Goal: Task Accomplishment & Management: Manage account settings

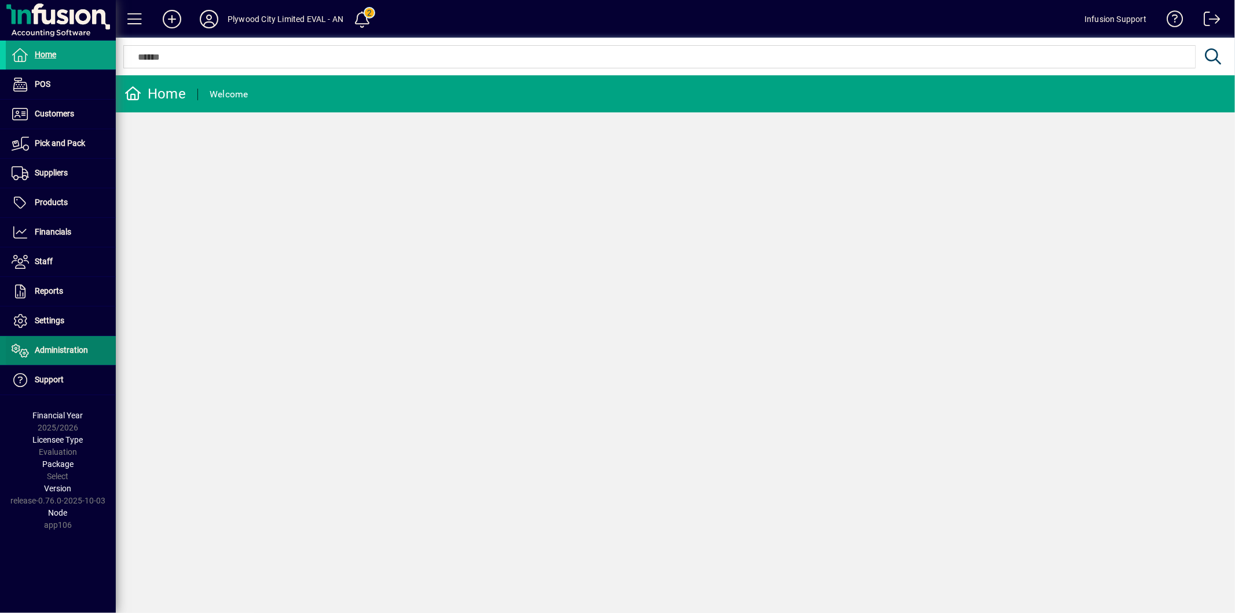
click at [53, 349] on span "Administration" at bounding box center [61, 349] width 53 height 9
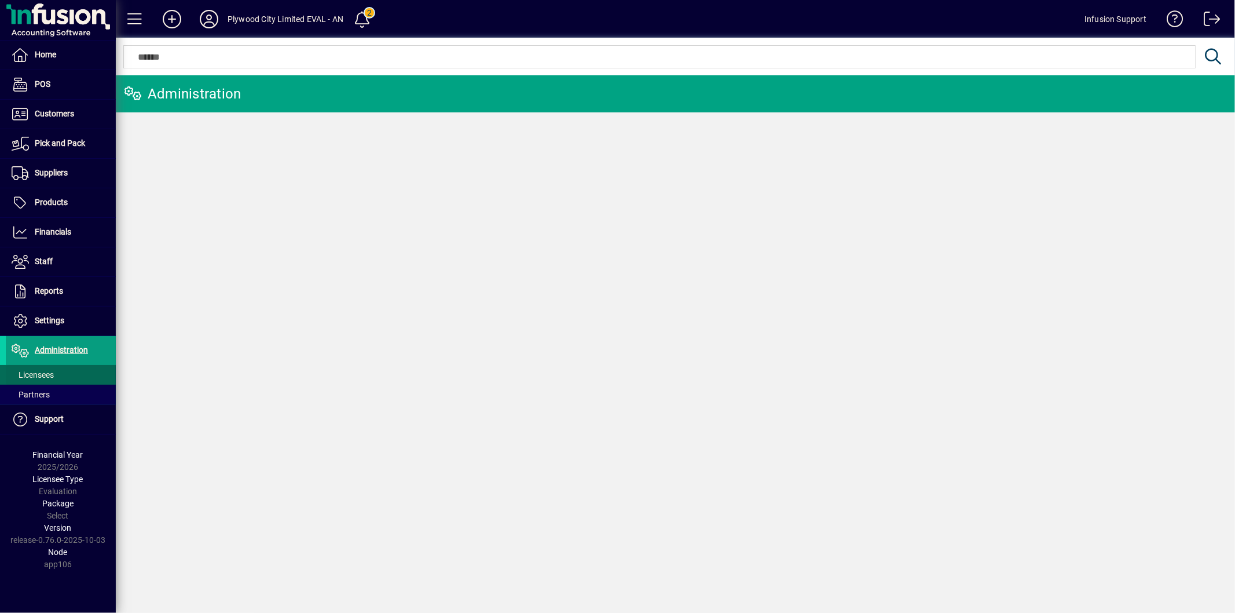
click at [64, 373] on span at bounding box center [61, 375] width 110 height 28
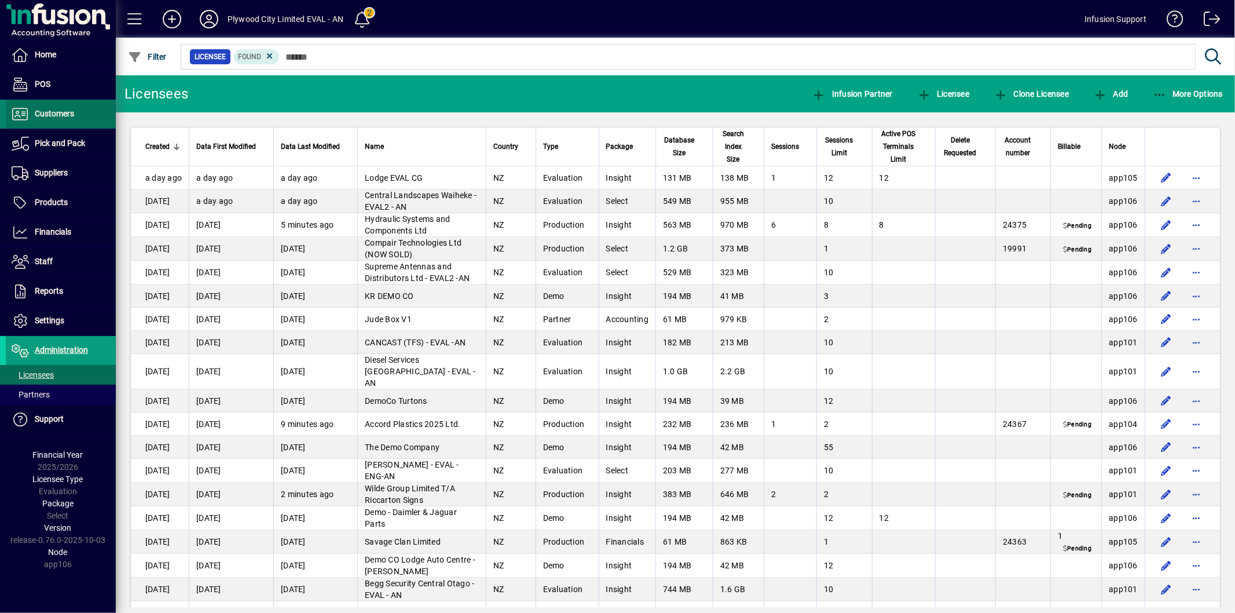
click at [54, 116] on span "Customers" at bounding box center [54, 113] width 39 height 9
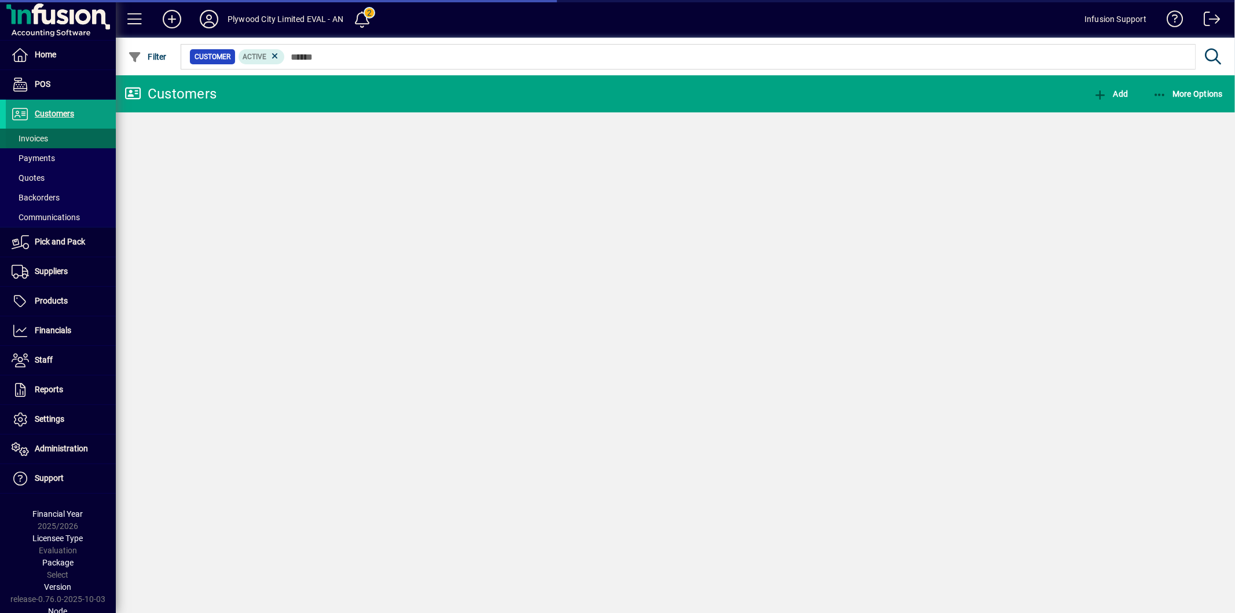
click at [52, 132] on span at bounding box center [61, 138] width 110 height 28
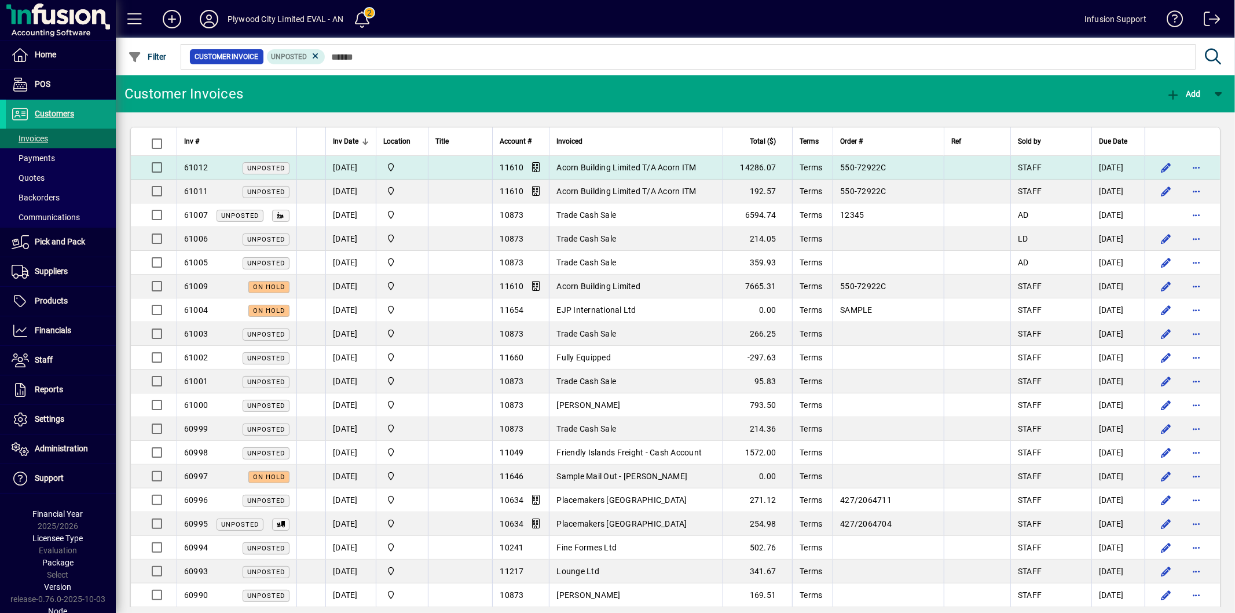
click at [215, 168] on div "61012 Unposted" at bounding box center [236, 168] width 105 height 12
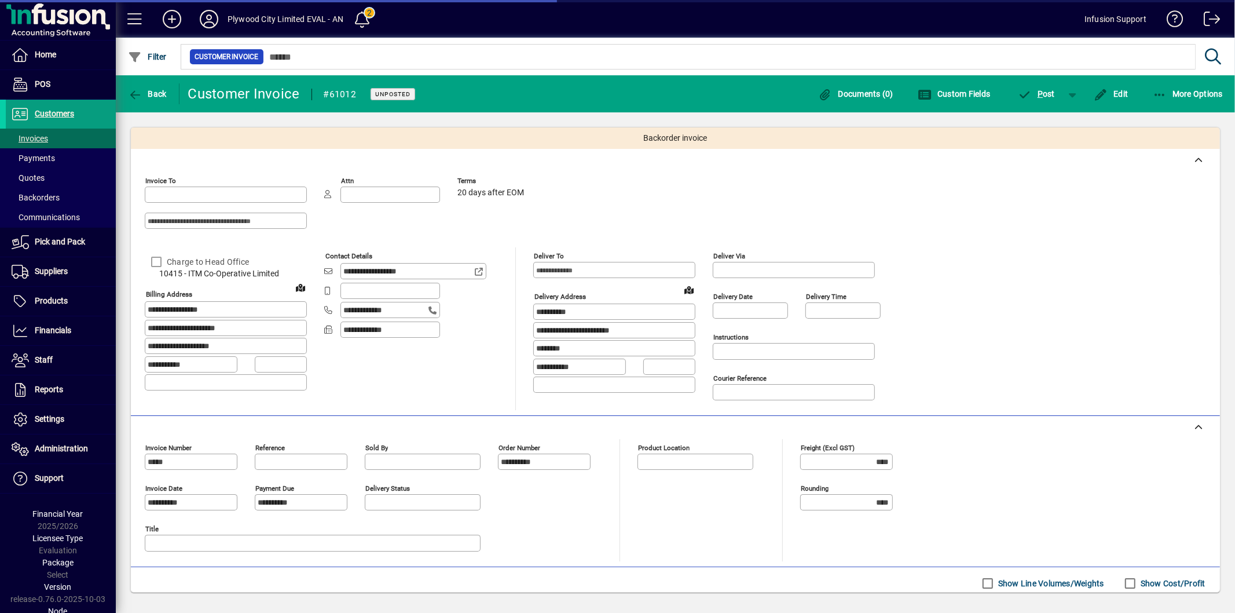
type input "**********"
type input "*******"
type input "**********"
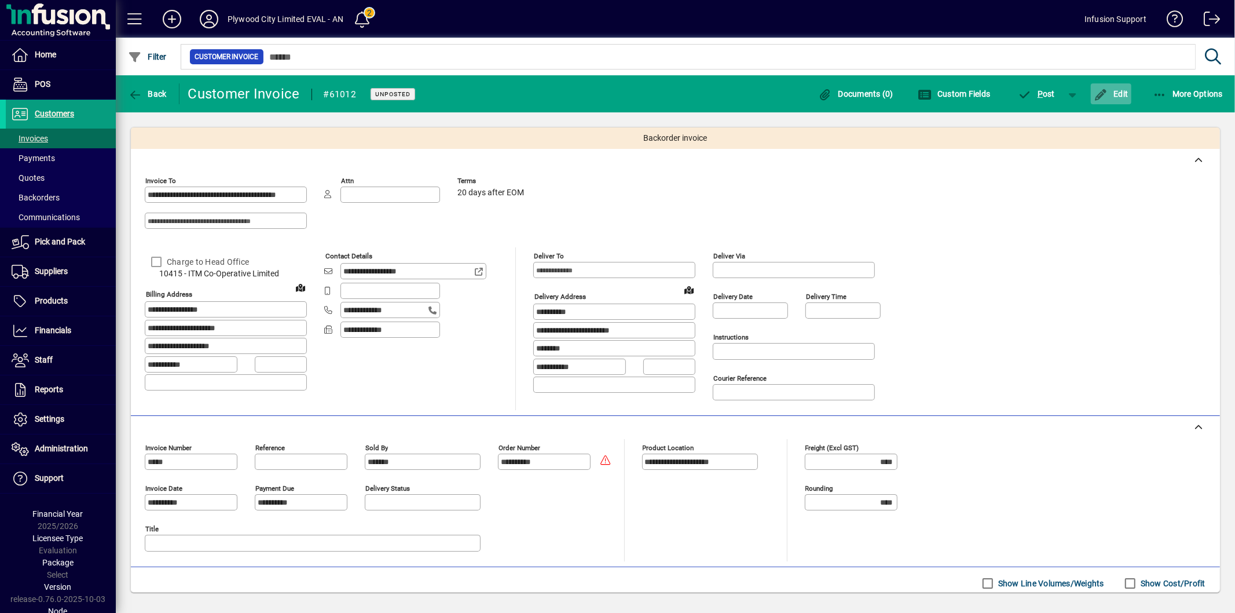
click at [1114, 81] on mat-toolbar-row "Back Customer Invoice #61012 Unposted Documents (0) Custom Fields P ost Edit Mo…" at bounding box center [675, 93] width 1119 height 37
click at [1113, 90] on span "Edit" at bounding box center [1111, 93] width 35 height 9
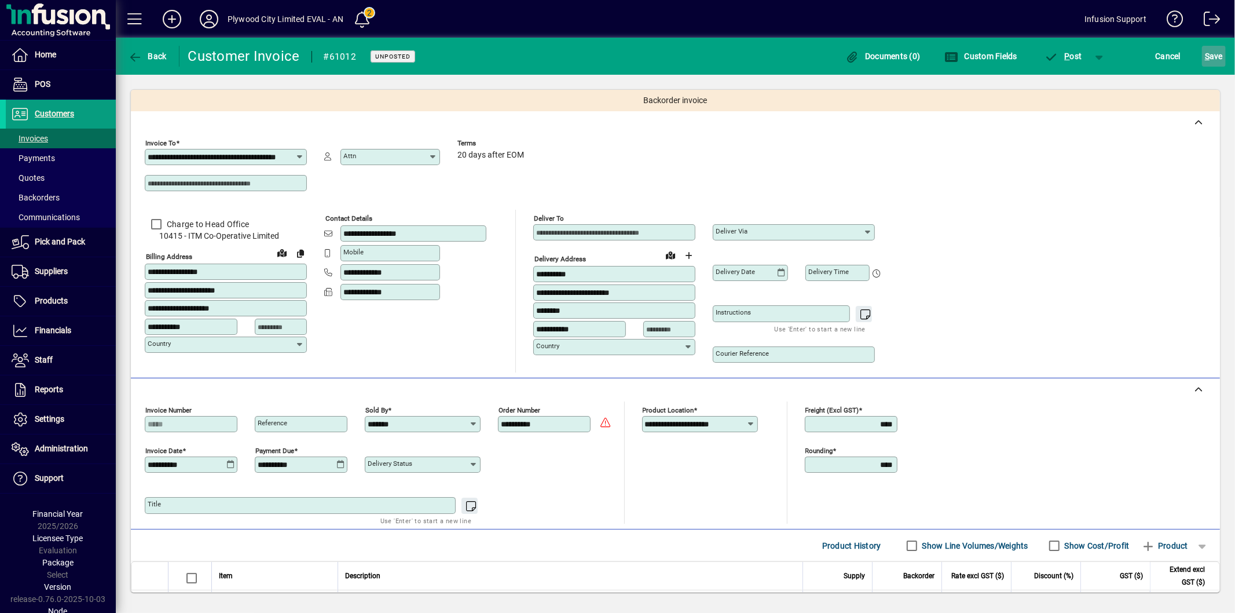
click at [1224, 57] on span "submit" at bounding box center [1214, 56] width 24 height 28
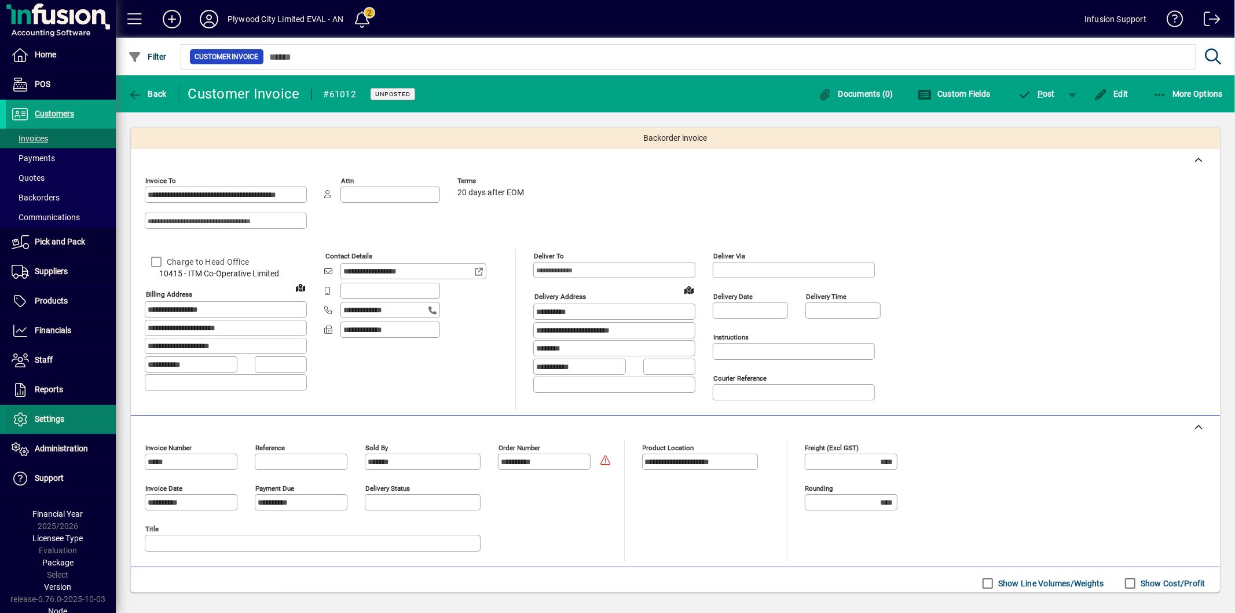
click at [36, 417] on span "Settings" at bounding box center [50, 418] width 30 height 9
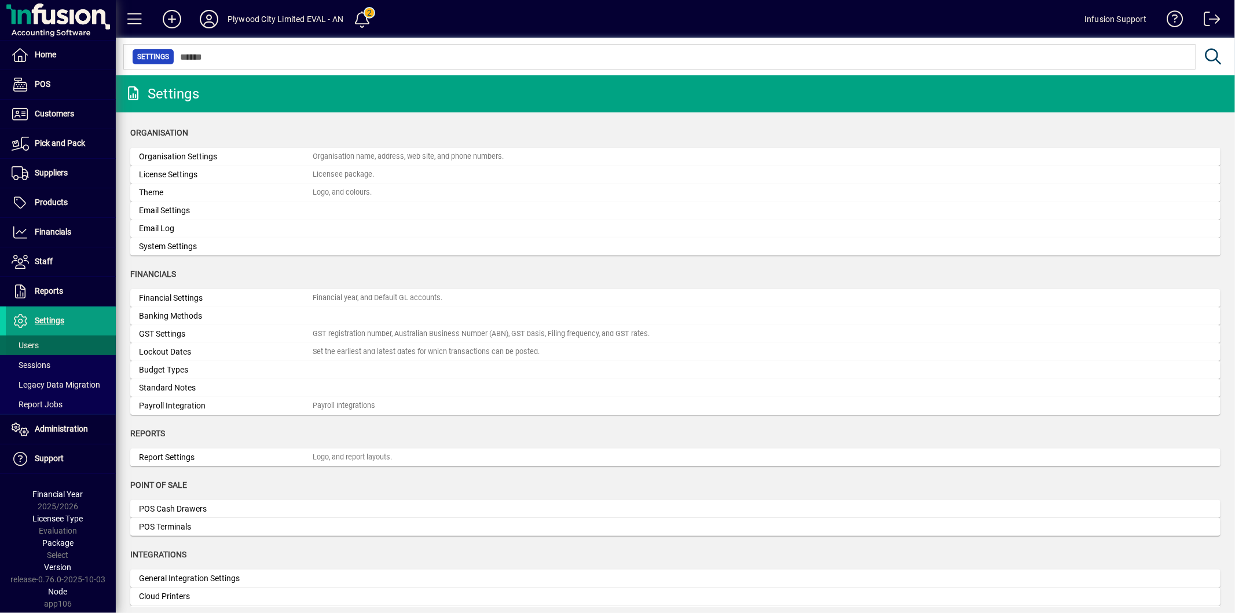
click at [70, 340] on span at bounding box center [61, 345] width 110 height 28
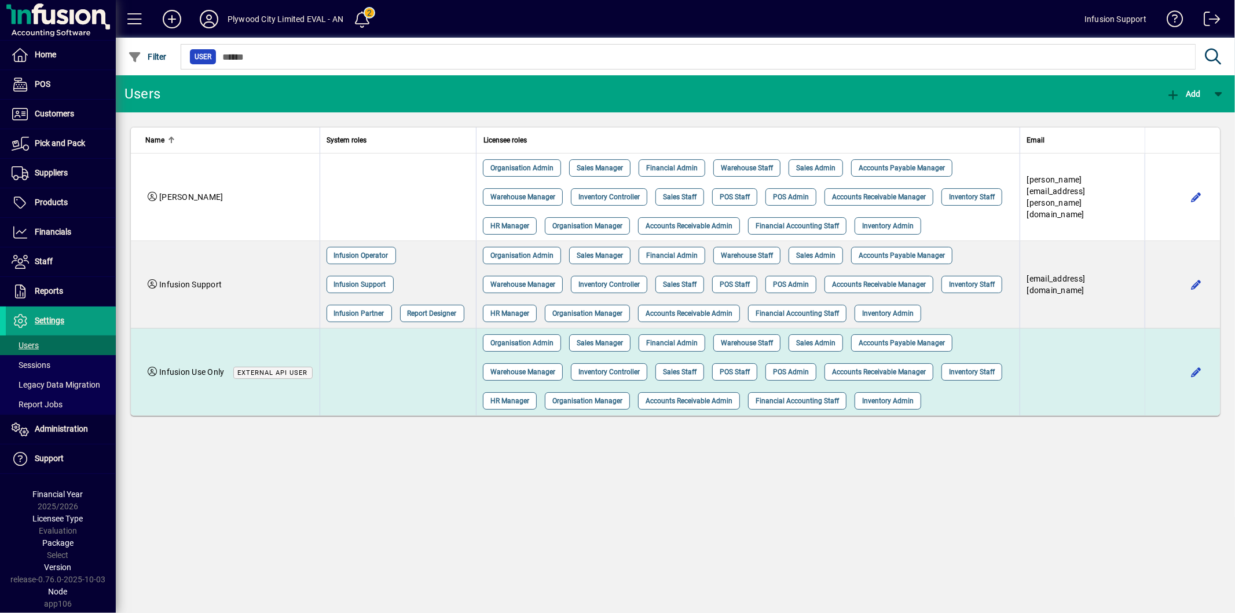
click at [368, 391] on td at bounding box center [398, 371] width 156 height 87
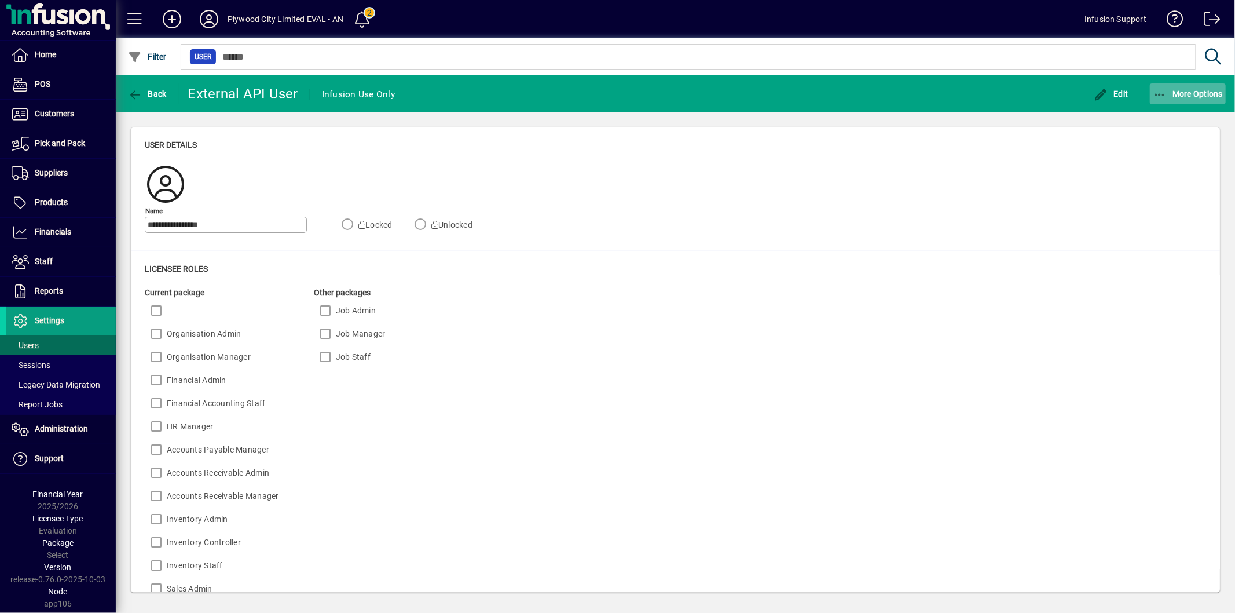
click at [1175, 101] on span "button" at bounding box center [1188, 94] width 76 height 28
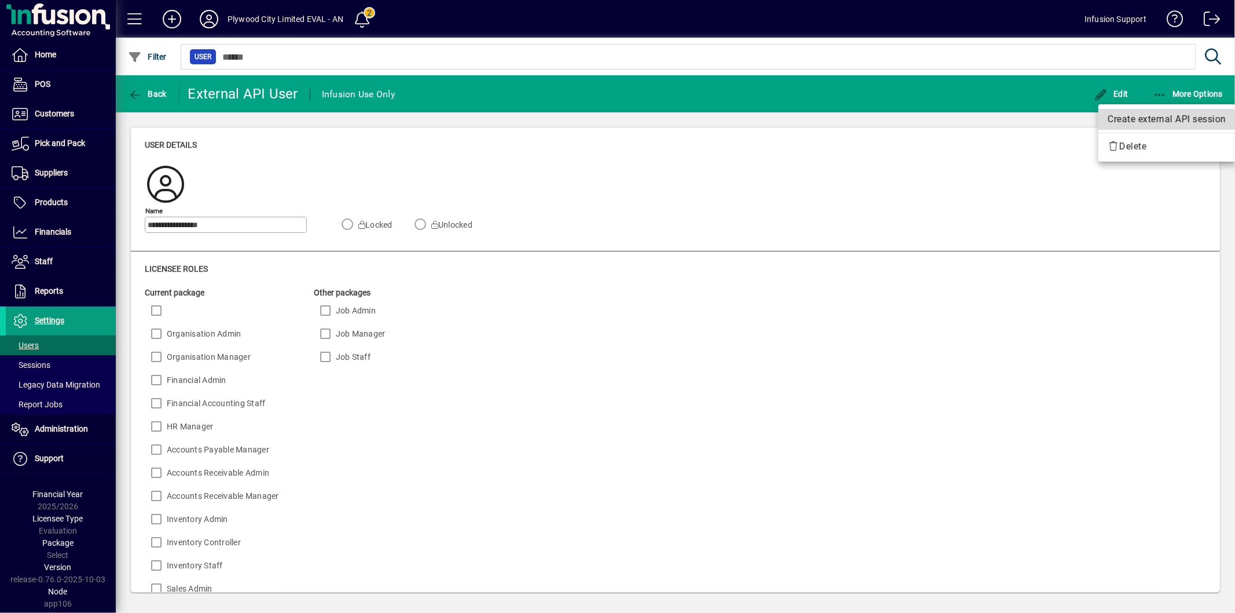
click at [1160, 122] on span "Create external API session" at bounding box center [1167, 119] width 119 height 14
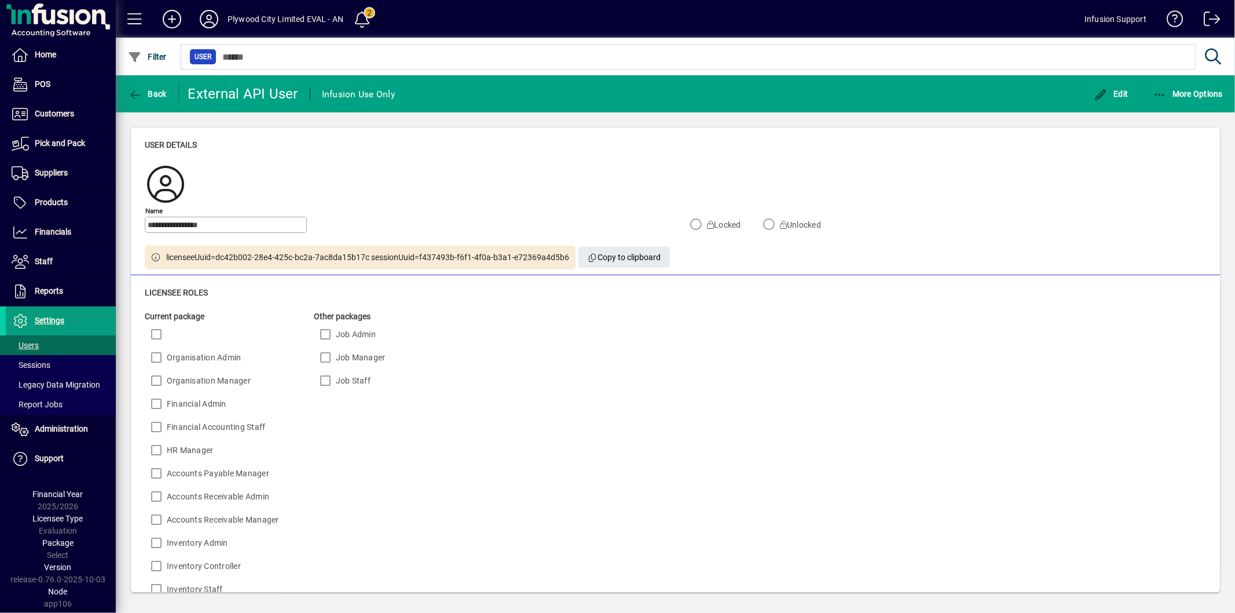
drag, startPoint x: 567, startPoint y: 256, endPoint x: 423, endPoint y: 262, distance: 144.3
click at [423, 262] on div "licenseeUuid=dc42b002-28e4-425c-bc2a-7ac8da15b17c sessionUuid=f437493b-f6f1-4f0…" at bounding box center [360, 257] width 431 height 24
drag, startPoint x: 369, startPoint y: 258, endPoint x: 216, endPoint y: 263, distance: 152.9
click at [216, 263] on span "licenseeUuid=dc42b002-28e4-425c-bc2a-7ac8da15b17c sessionUuid=f437493b-f6f1-4f0…" at bounding box center [368, 257] width 403 height 12
copy span "dc42b002-28e4-425c-bc2a-7ac8da15b17c"
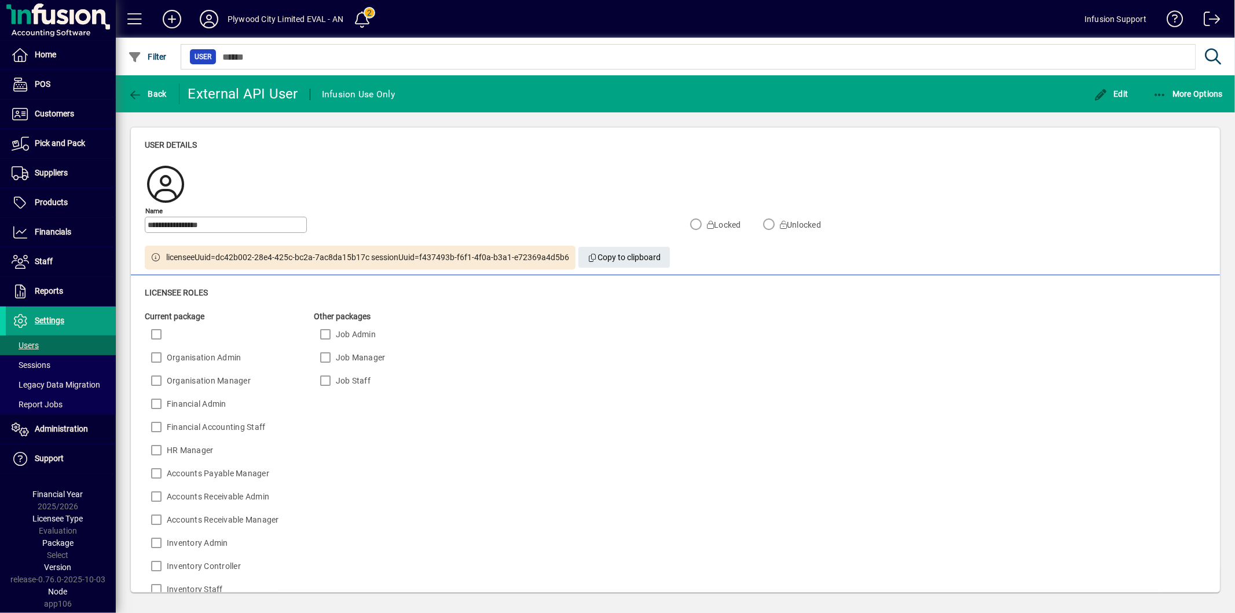
drag, startPoint x: 419, startPoint y: 258, endPoint x: 545, endPoint y: 255, distance: 125.7
click at [530, 256] on span "licenseeUuid=dc42b002-28e4-425c-bc2a-7ac8da15b17c sessionUuid=f437493b-f6f1-4f0…" at bounding box center [368, 257] width 403 height 12
click at [553, 255] on span "licenseeUuid=dc42b002-28e4-425c-bc2a-7ac8da15b17c sessionUuid=f437493b-f6f1-4f0…" at bounding box center [368, 257] width 403 height 12
drag, startPoint x: 566, startPoint y: 257, endPoint x: 420, endPoint y: 261, distance: 146.5
click at [420, 261] on span "licenseeUuid=dc42b002-28e4-425c-bc2a-7ac8da15b17c sessionUuid=f437493b-f6f1-4f0…" at bounding box center [368, 257] width 403 height 12
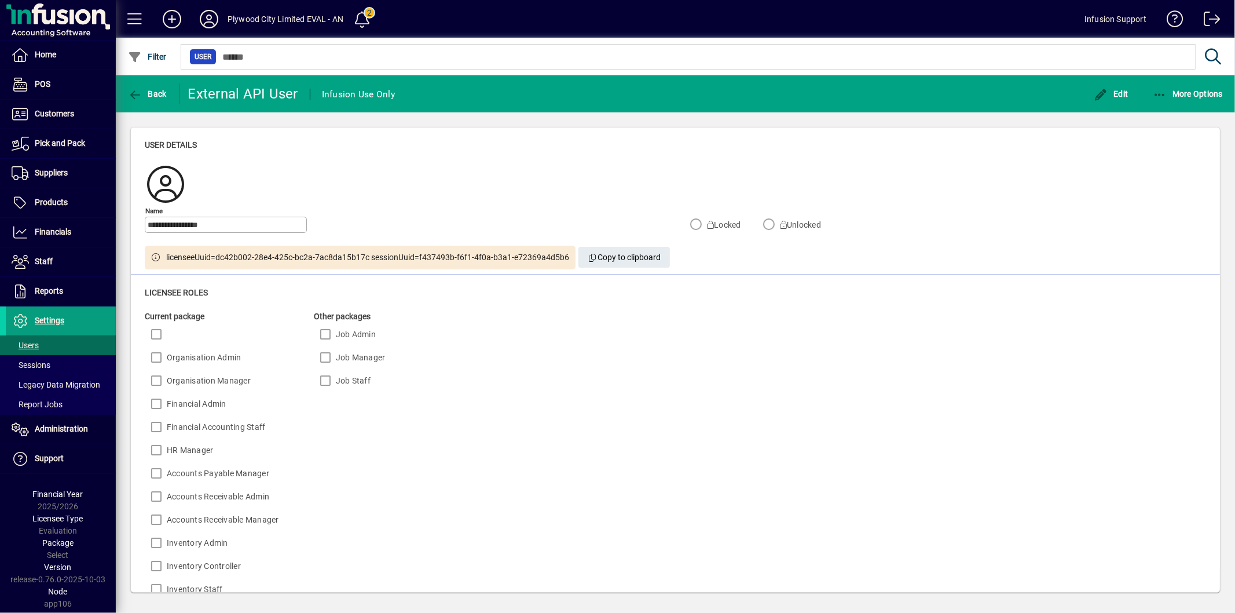
copy span "f437493b-f6f1-4f0a-b3a1-e72369a4d5b6"
drag, startPoint x: 256, startPoint y: 257, endPoint x: 274, endPoint y: 259, distance: 18.0
click at [256, 257] on span "licenseeUuid=dc42b002-28e4-425c-bc2a-7ac8da15b17c sessionUuid=f437493b-f6f1-4f0…" at bounding box center [368, 257] width 403 height 12
drag, startPoint x: 372, startPoint y: 256, endPoint x: 217, endPoint y: 258, distance: 154.6
click at [217, 258] on span "licenseeUuid=dc42b002-28e4-425c-bc2a-7ac8da15b17c sessionUuid=f437493b-f6f1-4f0…" at bounding box center [368, 257] width 403 height 12
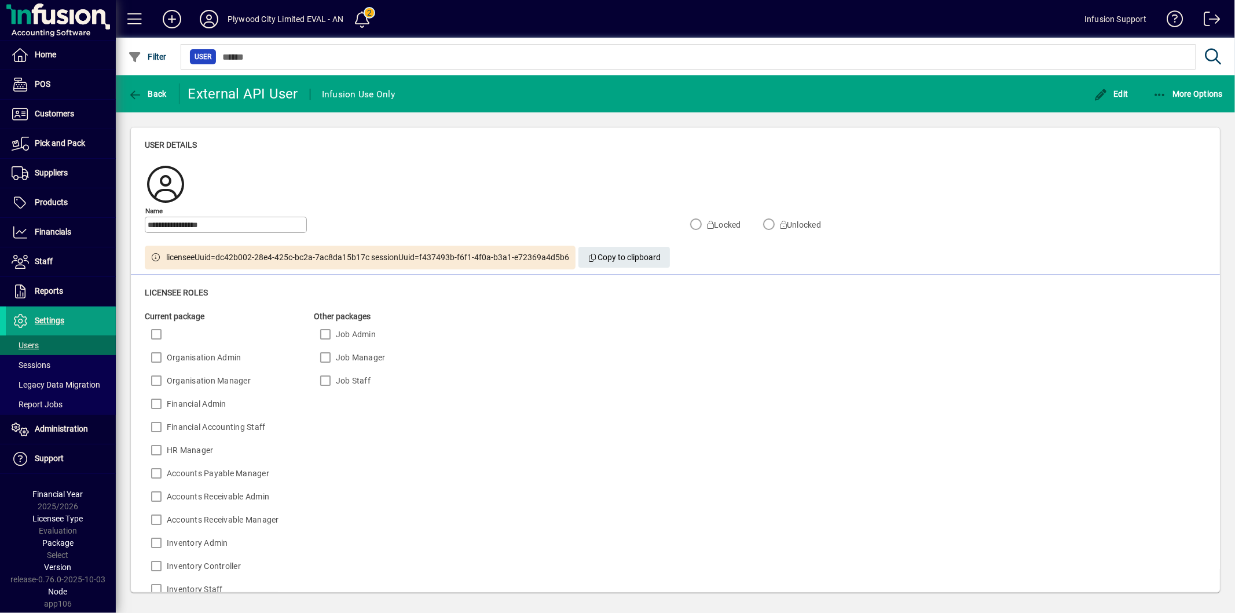
copy span "dc42b002-28e4-425c-bc2a-7ac8da15b17c"
drag, startPoint x: 418, startPoint y: 257, endPoint x: 575, endPoint y: 257, distance: 156.9
click at [575, 257] on div "licenseeUuid=dc42b002-28e4-425c-bc2a-7ac8da15b17c sessionUuid=f437493b-f6f1-4f0…" at bounding box center [409, 257] width 528 height 24
copy div "f437493b-f6f1-4f0a-b3a1-e72369a4d5b6 Copy to clipboard"
click at [588, 267] on span "Copy to clipboard" at bounding box center [625, 257] width 74 height 19
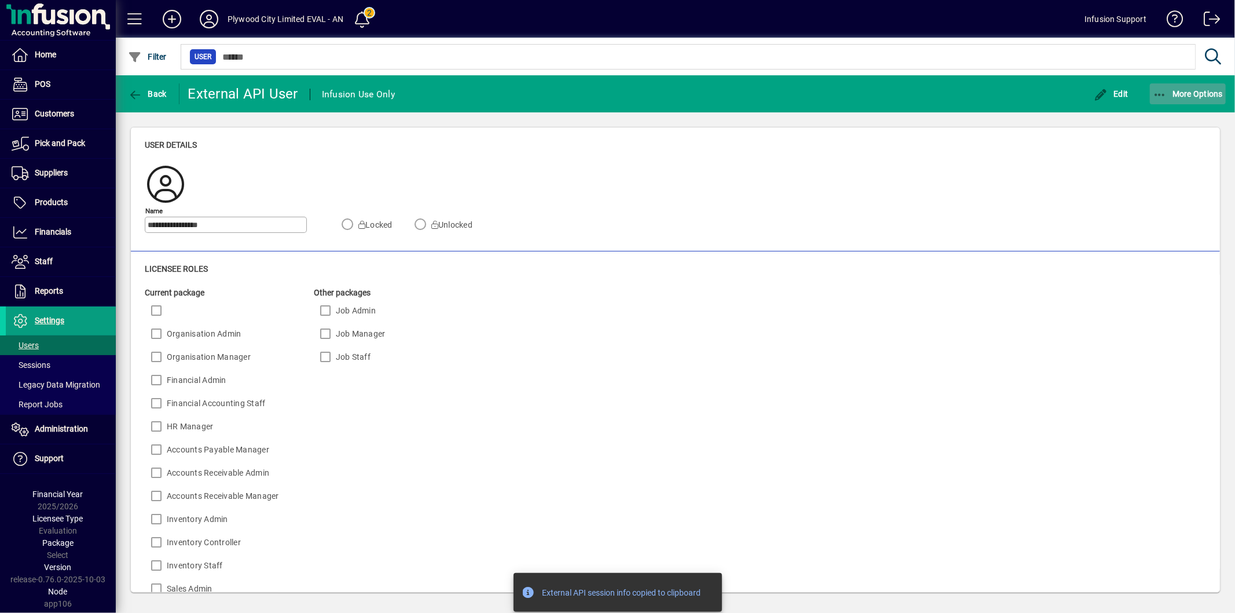
click at [1187, 93] on span "More Options" at bounding box center [1188, 93] width 71 height 9
click at [1131, 123] on span "Create external API session" at bounding box center [1167, 119] width 119 height 14
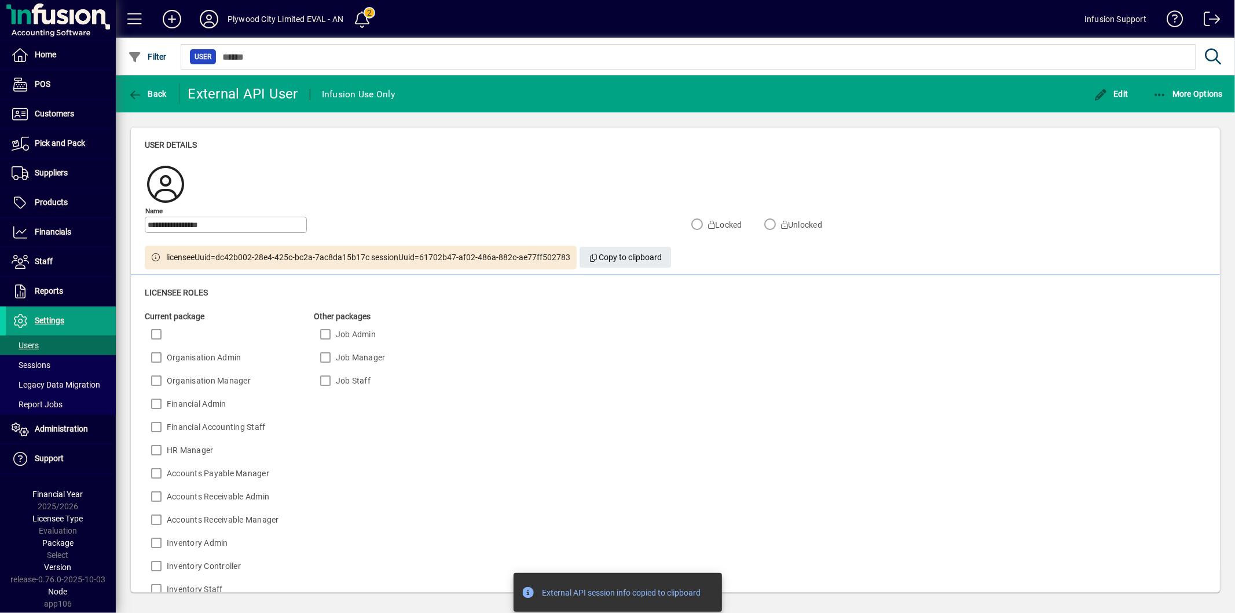
click at [479, 314] on div "Current package Organisation Admin Organisation Manager Financial Admin Financi…" at bounding box center [496, 571] width 702 height 522
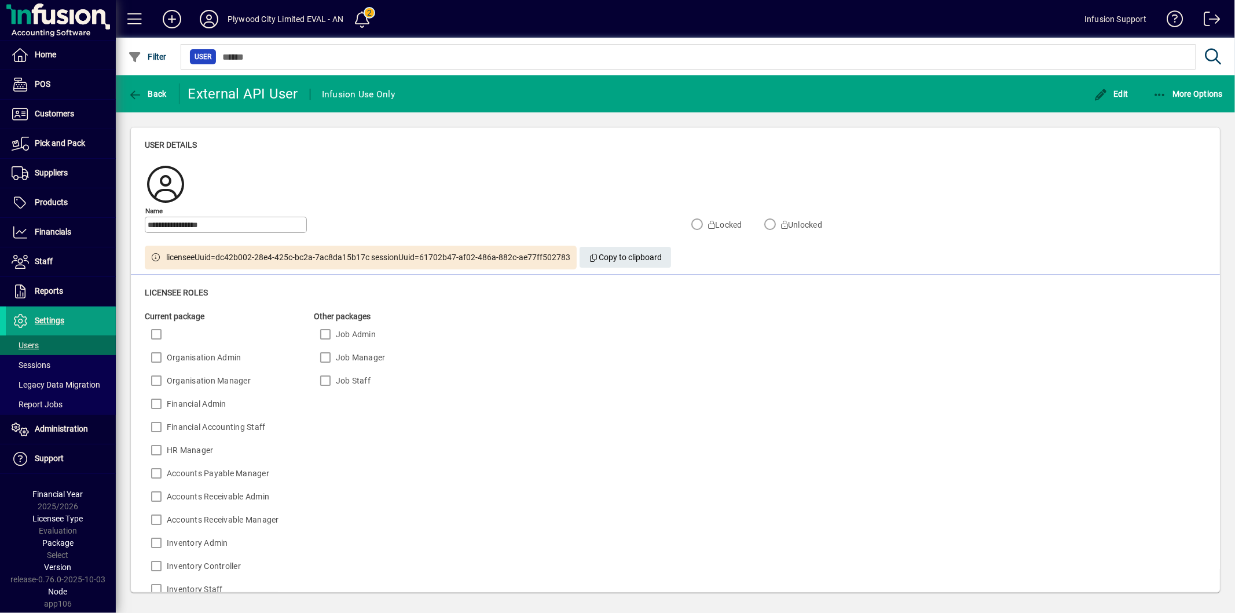
drag, startPoint x: 420, startPoint y: 256, endPoint x: 567, endPoint y: 255, distance: 147.1
click at [567, 255] on span "licenseeUuid=dc42b002-28e4-425c-bc2a-7ac8da15b17c sessionUuid=61702b47-af02-486…" at bounding box center [369, 257] width 404 height 12
copy span "61702b47-af02-486a-882c-ae77ff502783"
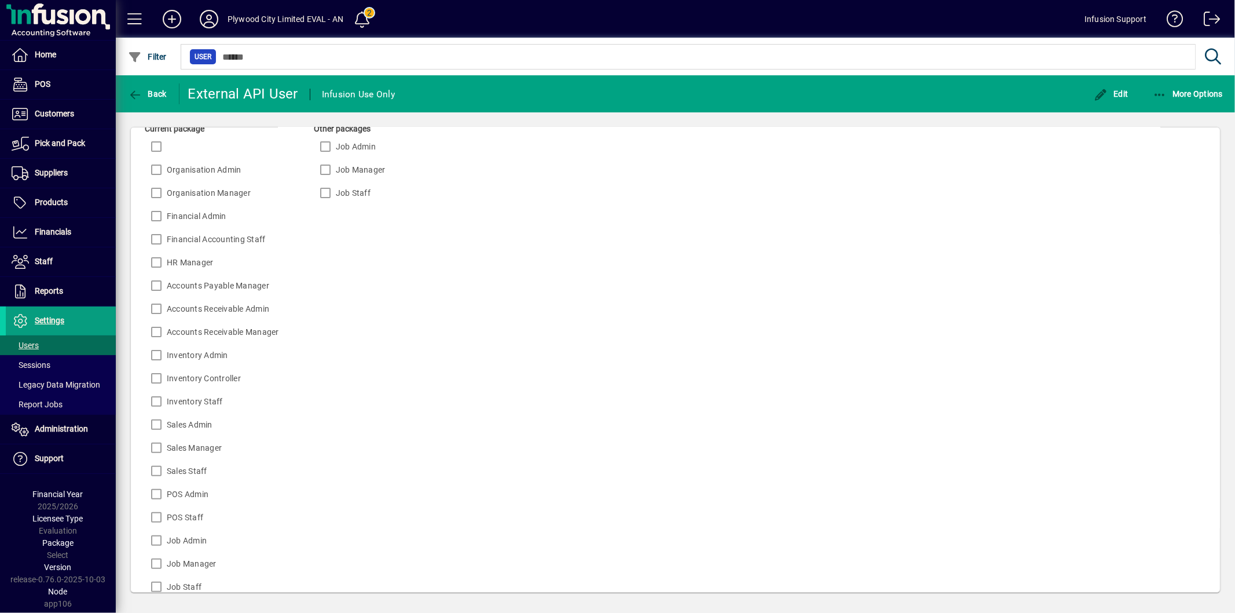
scroll to position [245, 0]
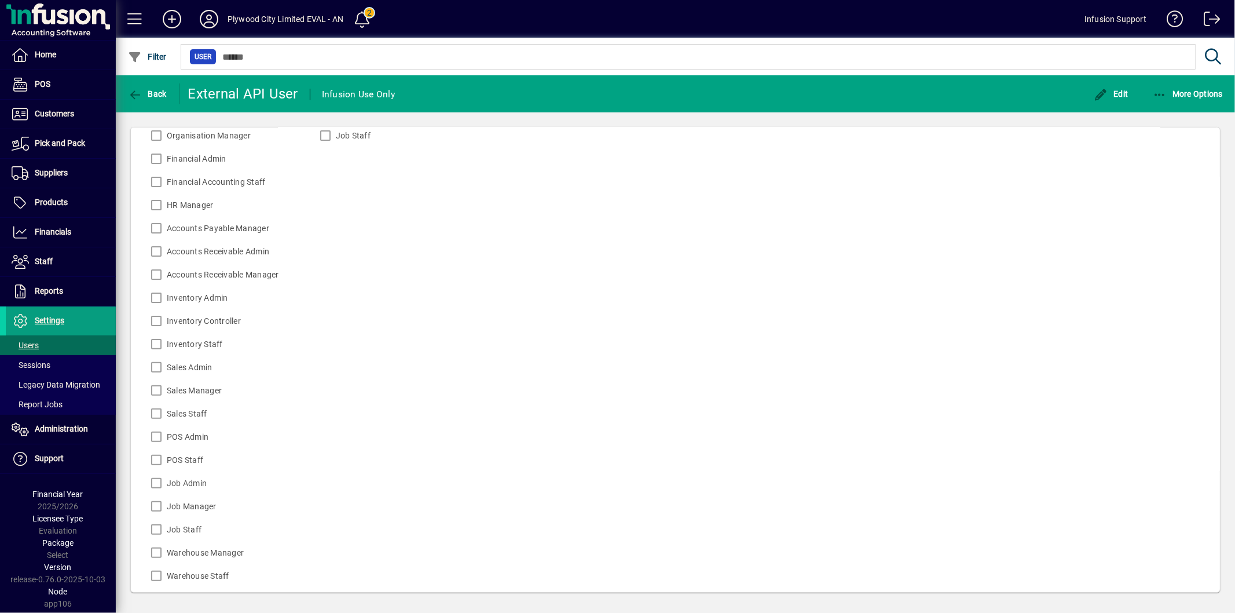
click at [156, 483] on div "Job Admin" at bounding box center [212, 482] width 134 height 23
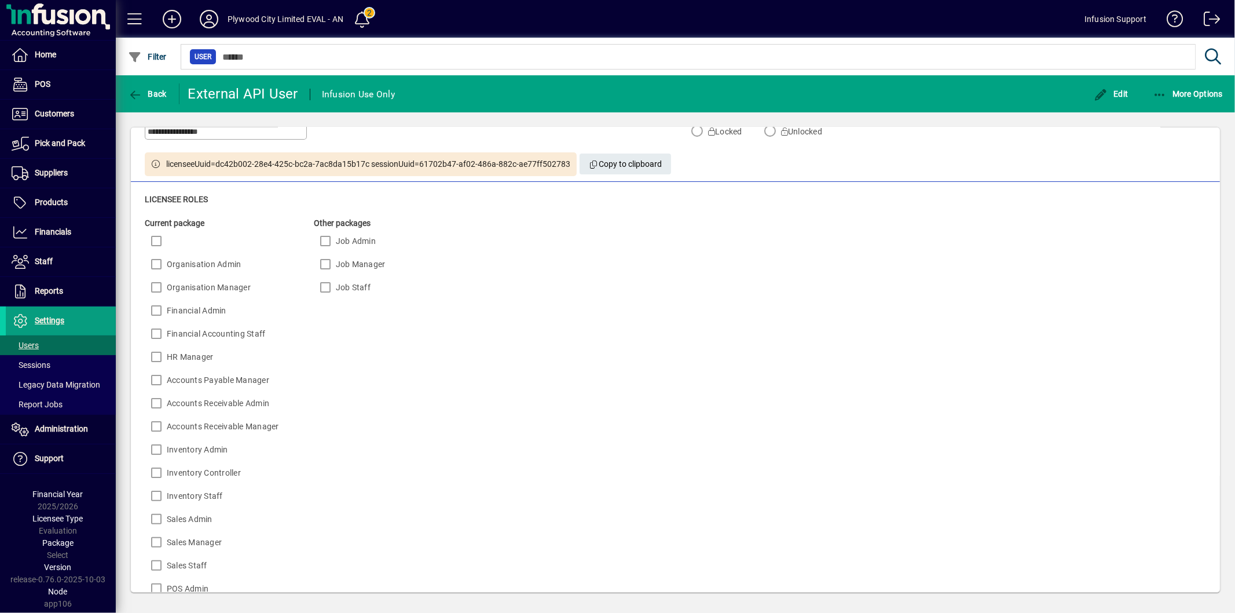
scroll to position [0, 0]
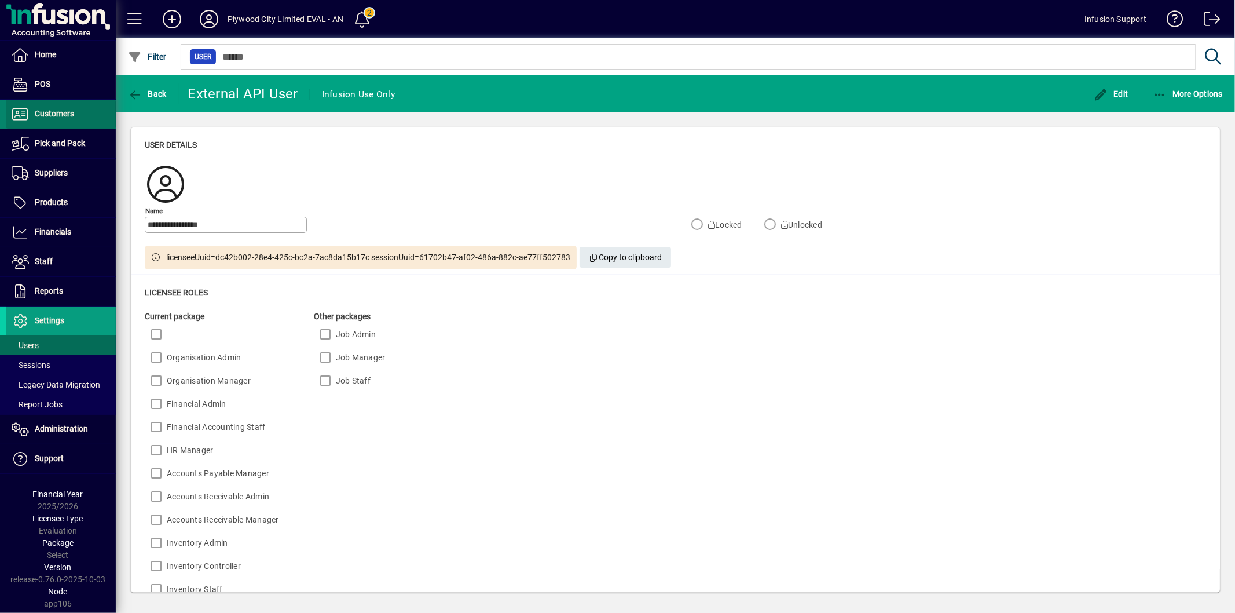
click at [41, 111] on span "Customers" at bounding box center [54, 113] width 39 height 9
click at [41, 131] on span at bounding box center [61, 138] width 110 height 28
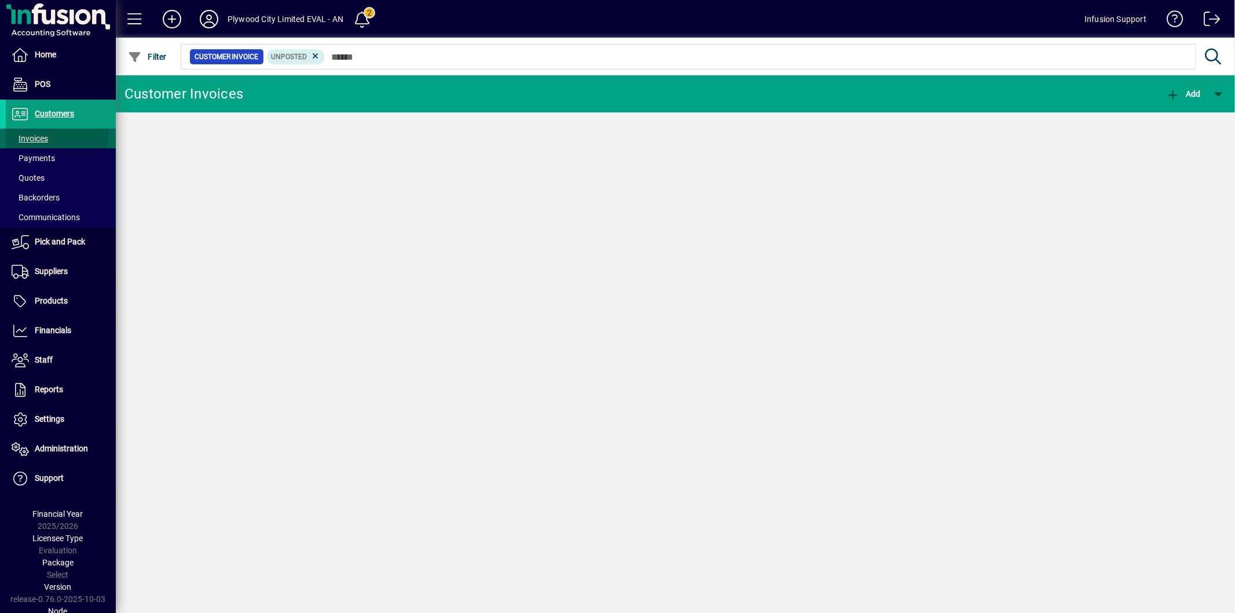
click at [39, 137] on span "Invoices" at bounding box center [30, 138] width 36 height 9
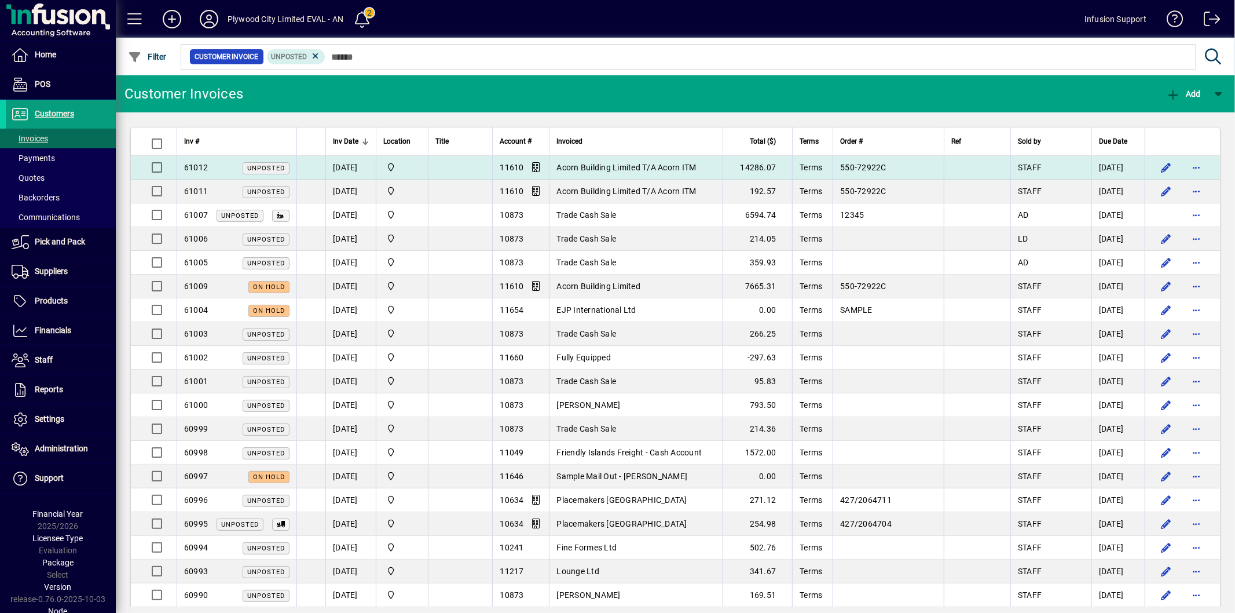
click at [208, 170] on div "61012 Unposted" at bounding box center [236, 168] width 105 height 12
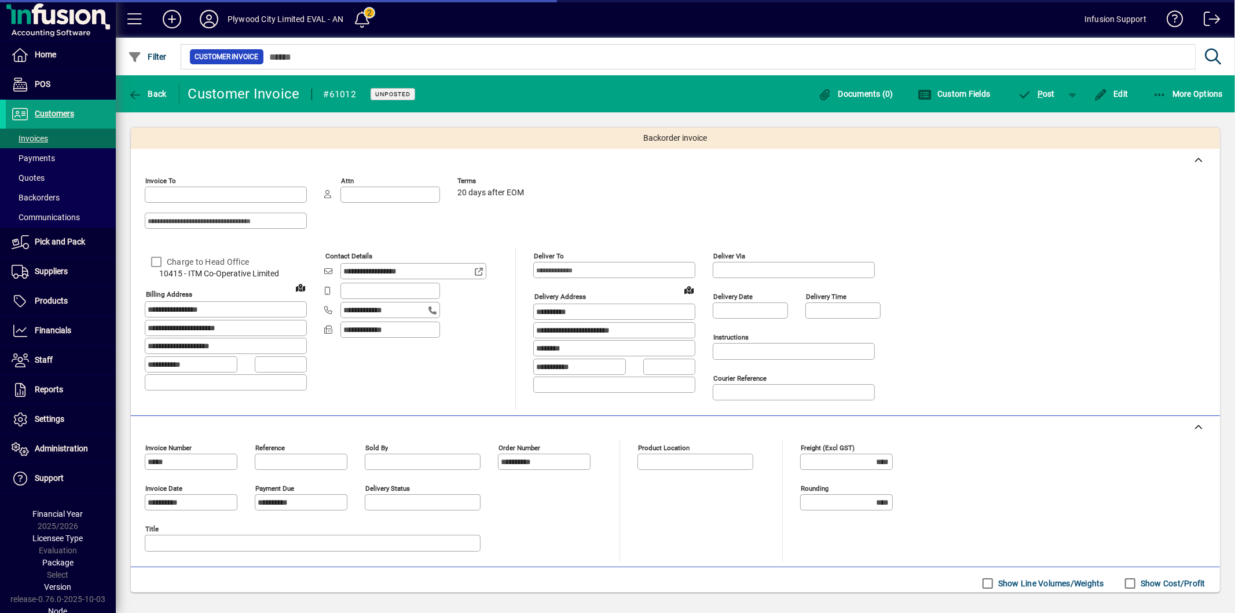
type input "**********"
type input "*******"
type input "**********"
click at [1104, 95] on icon "button" at bounding box center [1101, 95] width 14 height 12
type input "**********"
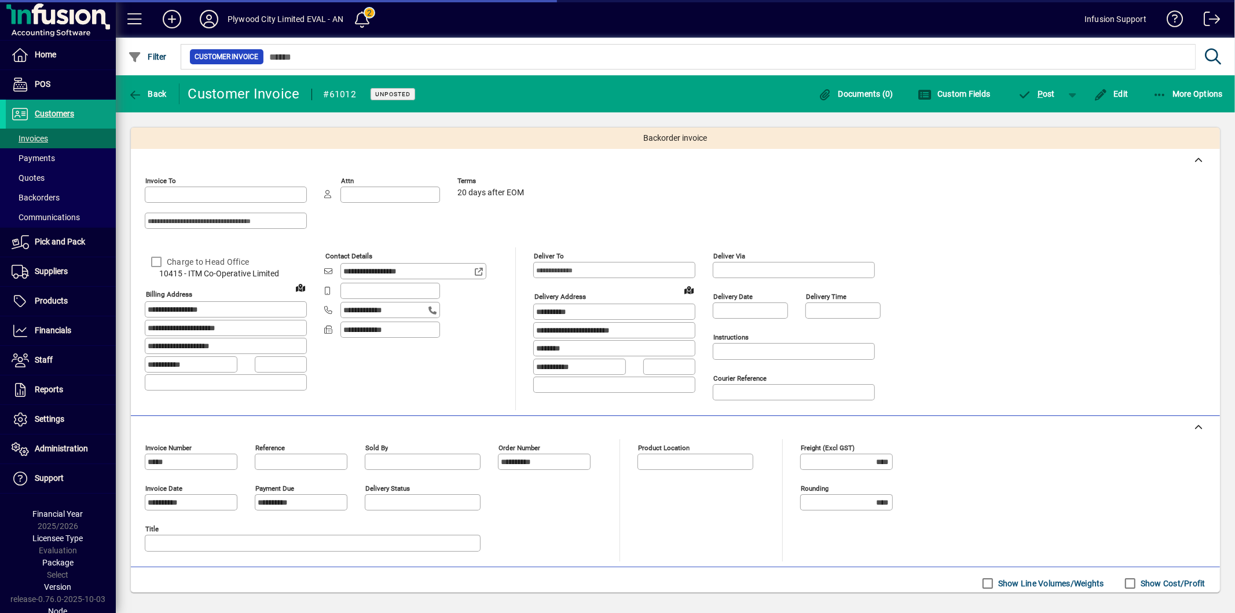
type input "*******"
type input "**********"
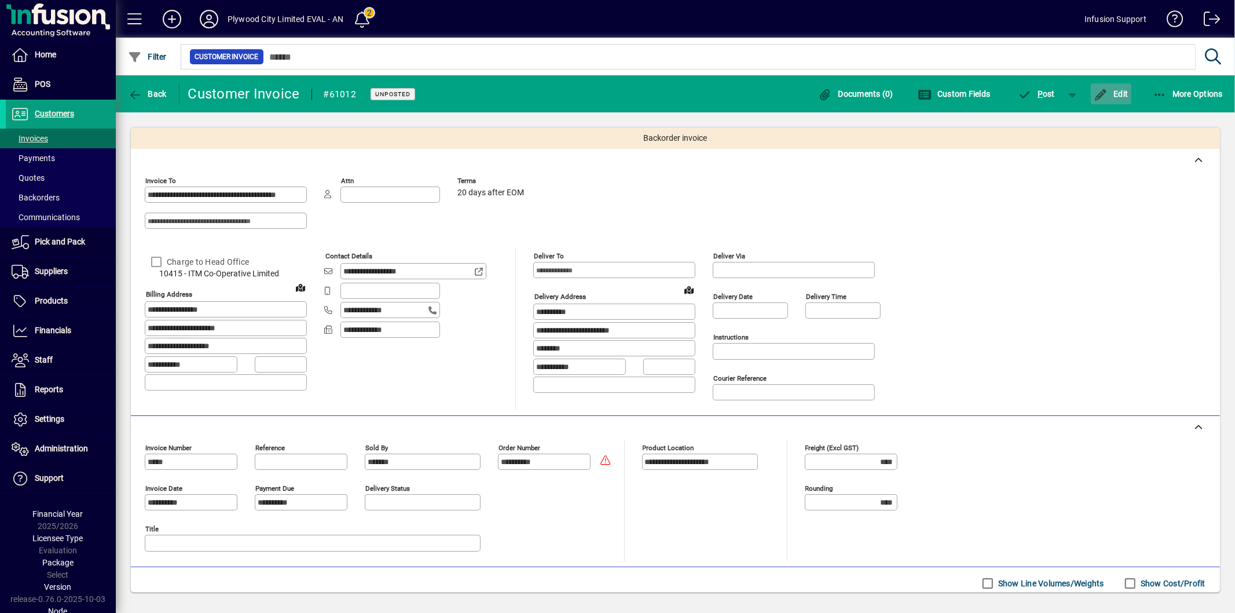
click at [1120, 89] on span "Edit" at bounding box center [1111, 93] width 35 height 9
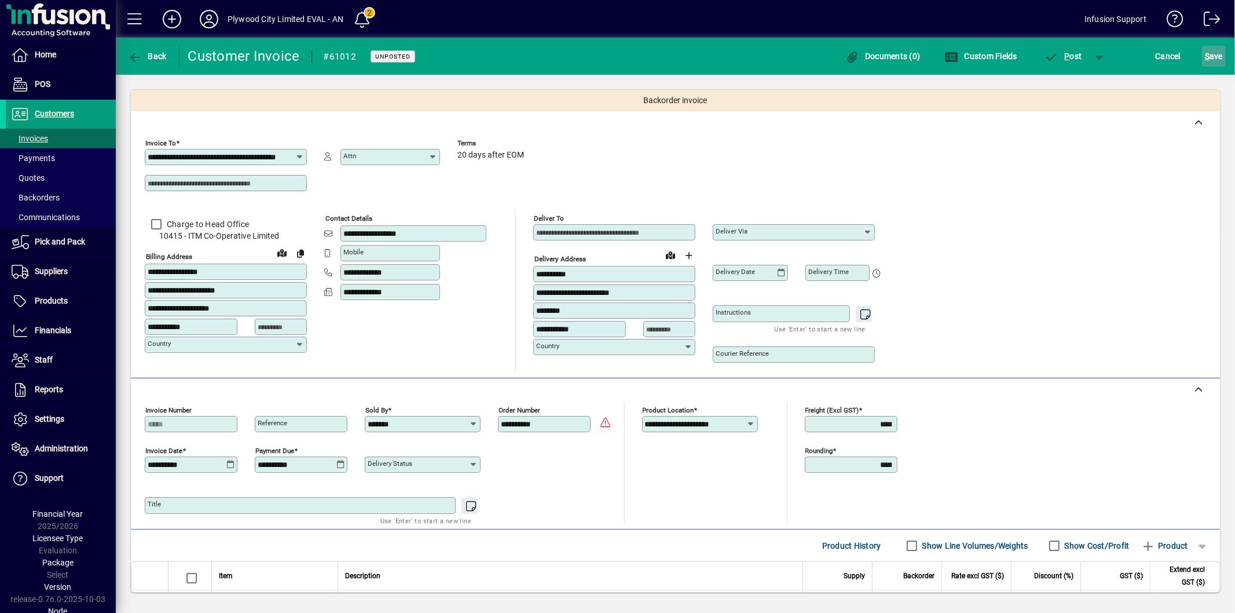
click at [1207, 53] on span "S" at bounding box center [1207, 56] width 5 height 9
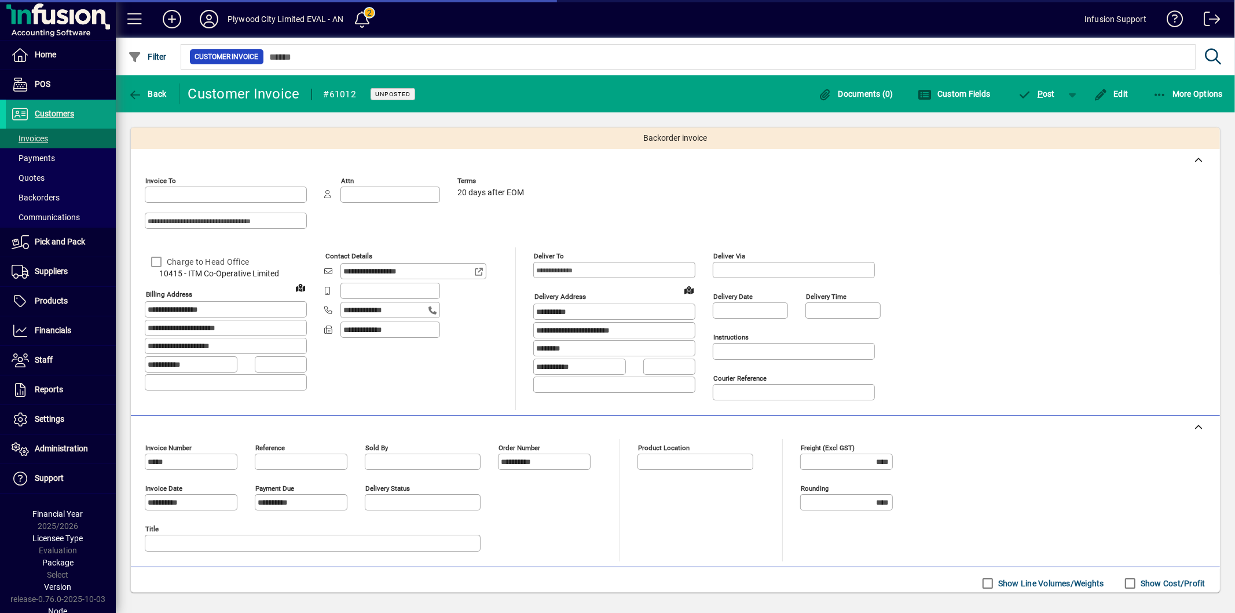
type input "**********"
type input "*******"
type input "**********"
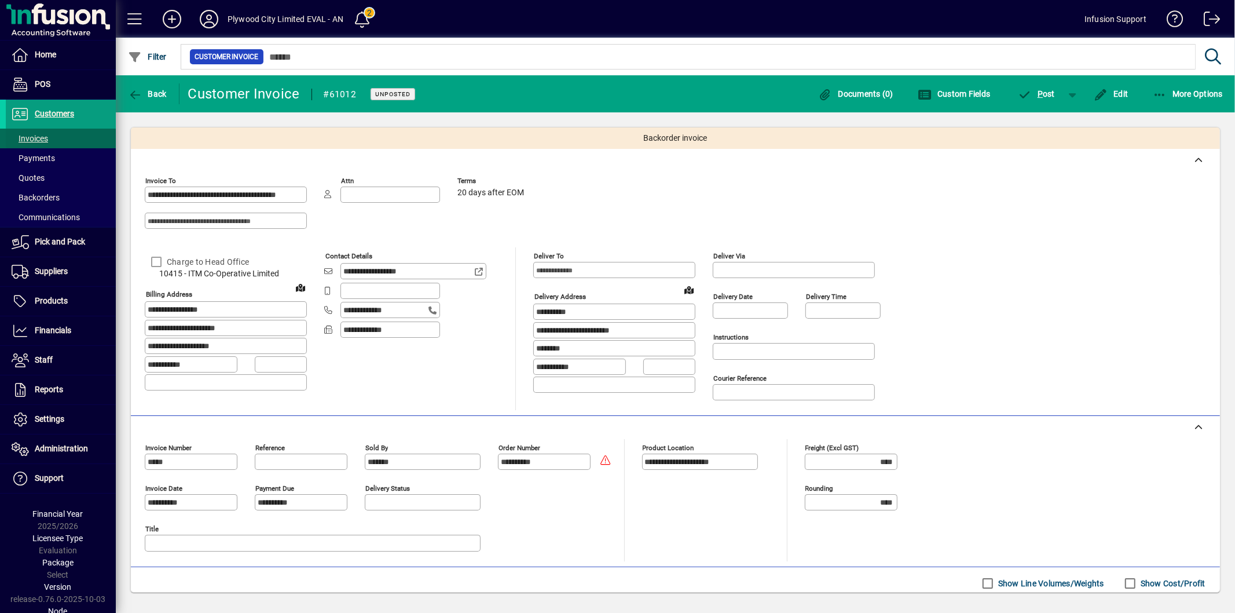
click at [67, 141] on span at bounding box center [61, 138] width 110 height 28
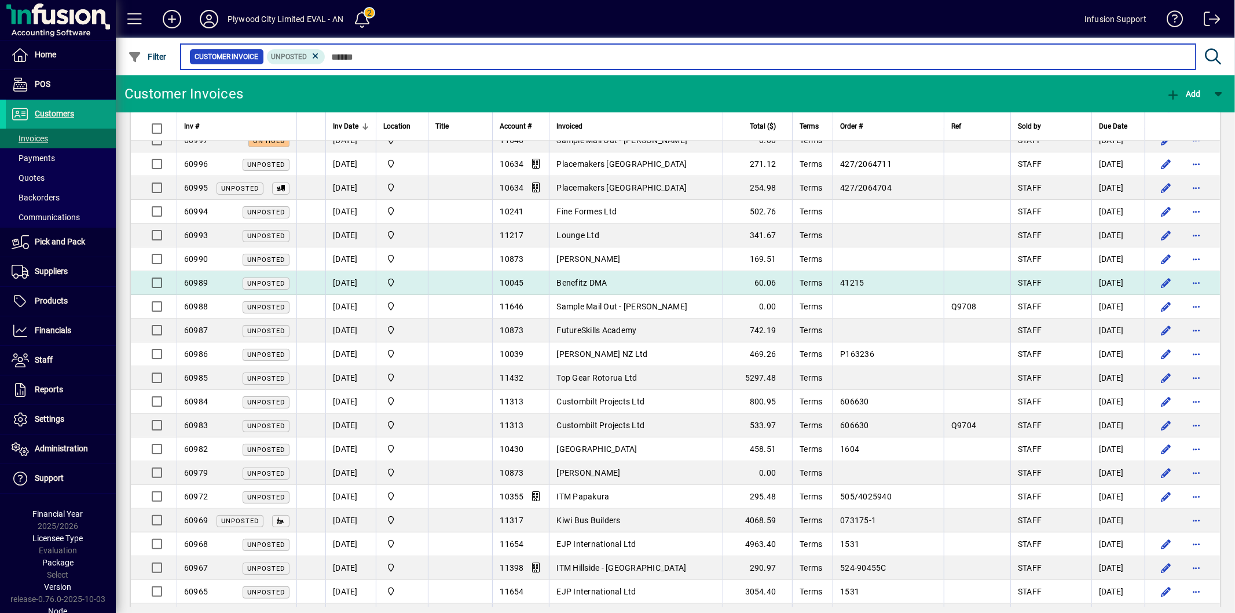
scroll to position [278, 0]
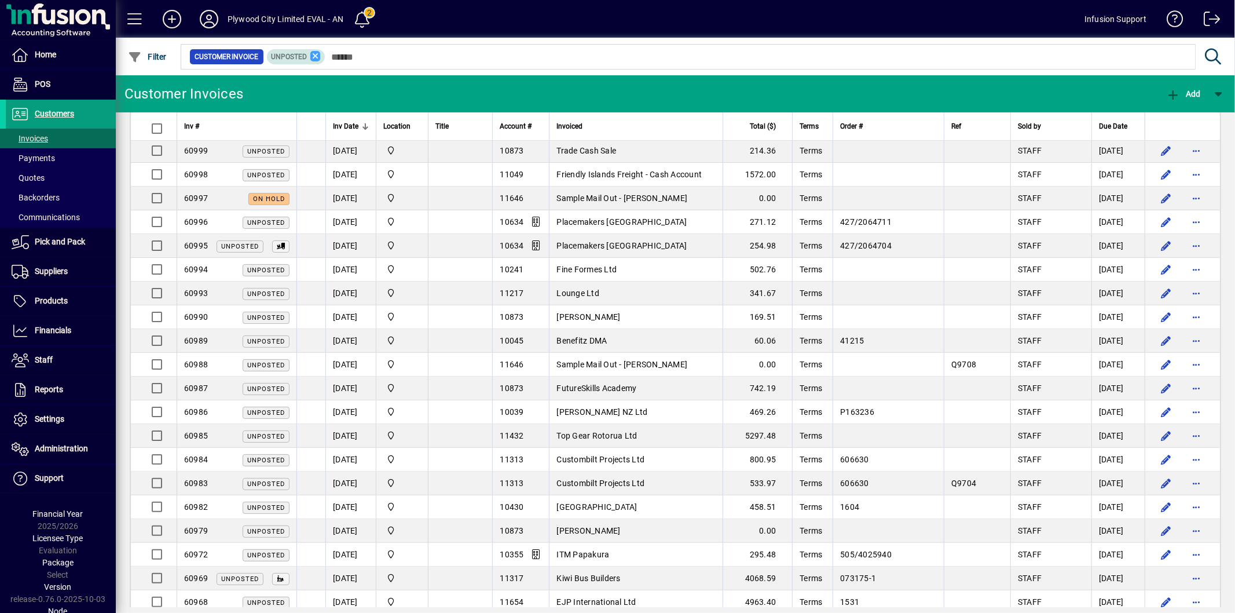
click at [314, 51] on icon at bounding box center [315, 56] width 10 height 10
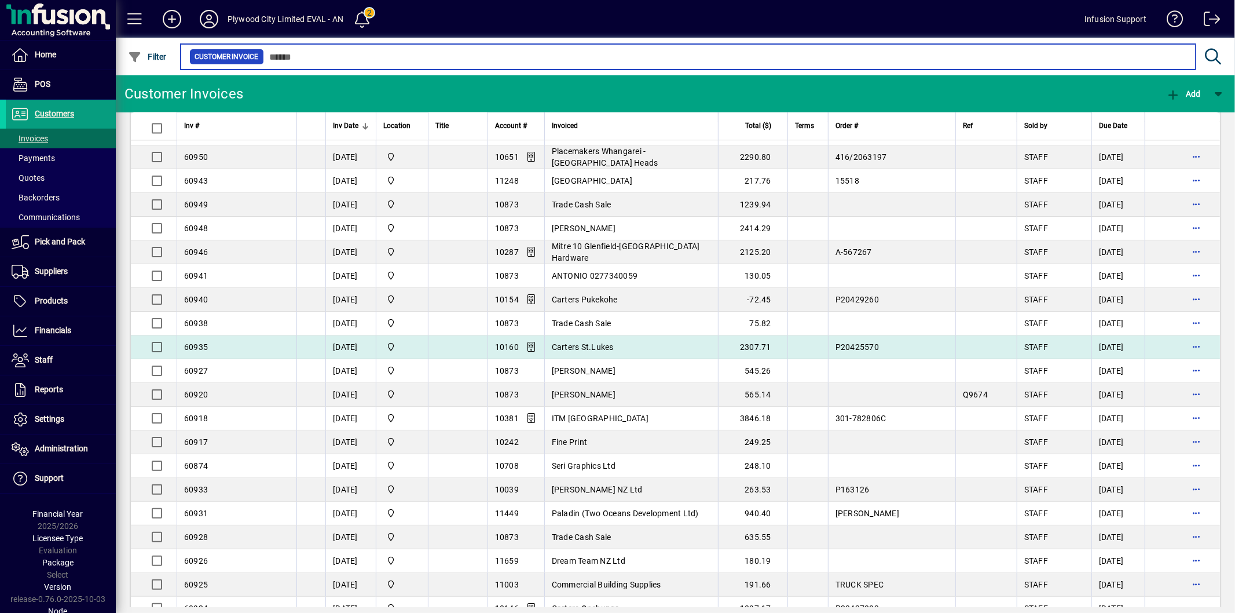
scroll to position [1973, 0]
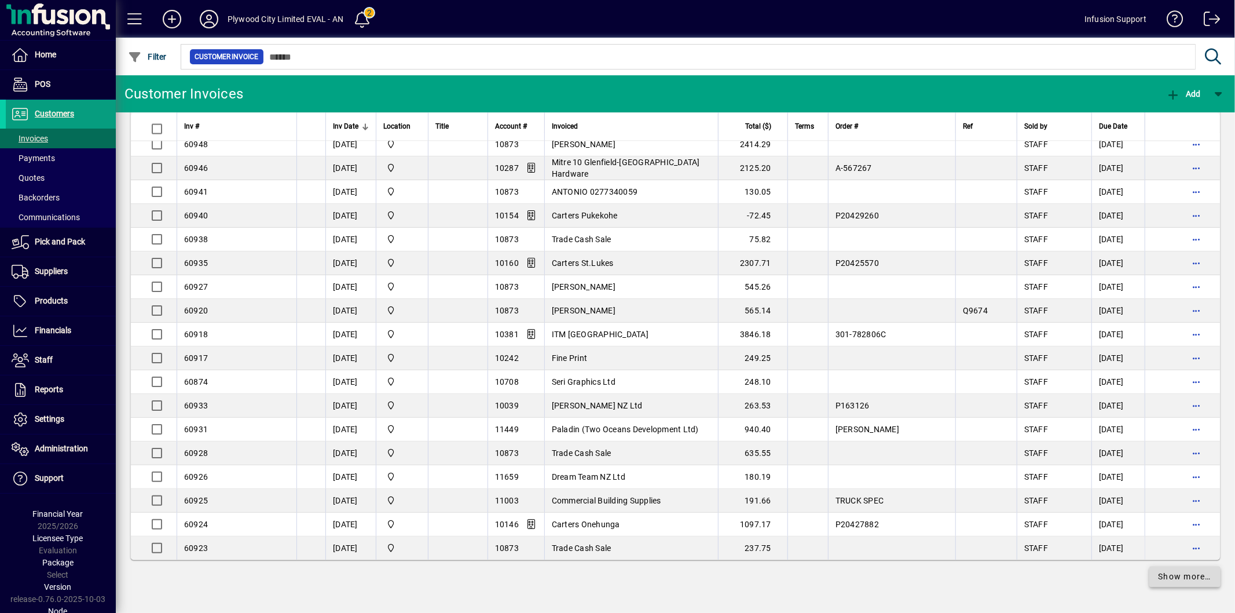
click at [1159, 574] on span "Show more…" at bounding box center [1185, 576] width 53 height 12
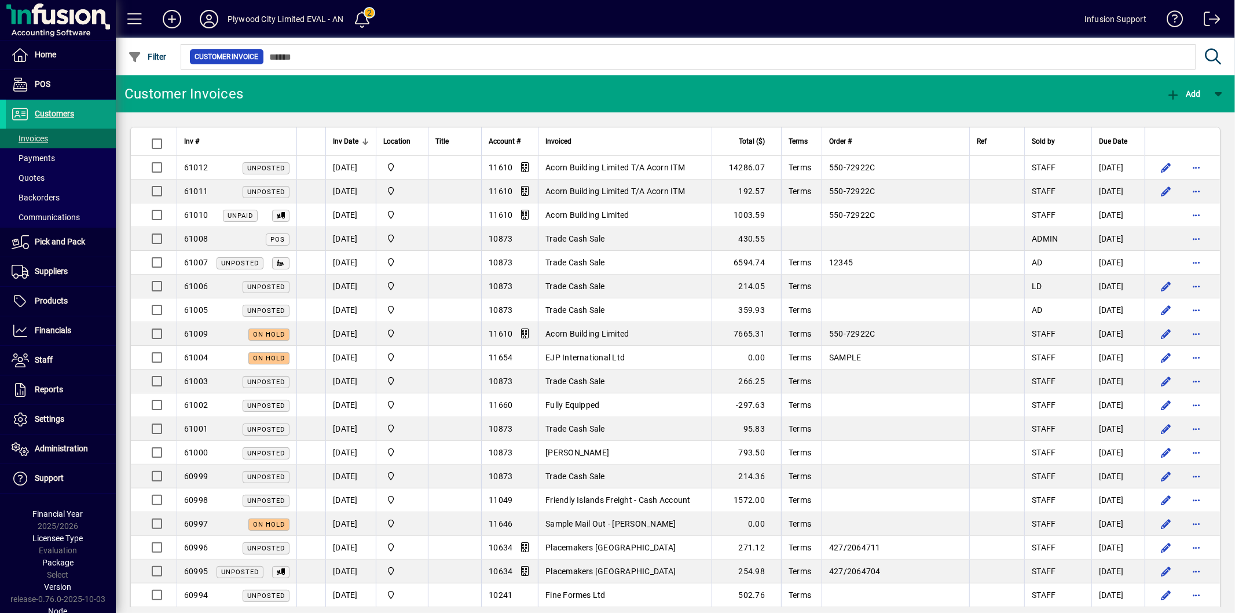
click at [201, 479] on span "60999" at bounding box center [196, 475] width 24 height 9
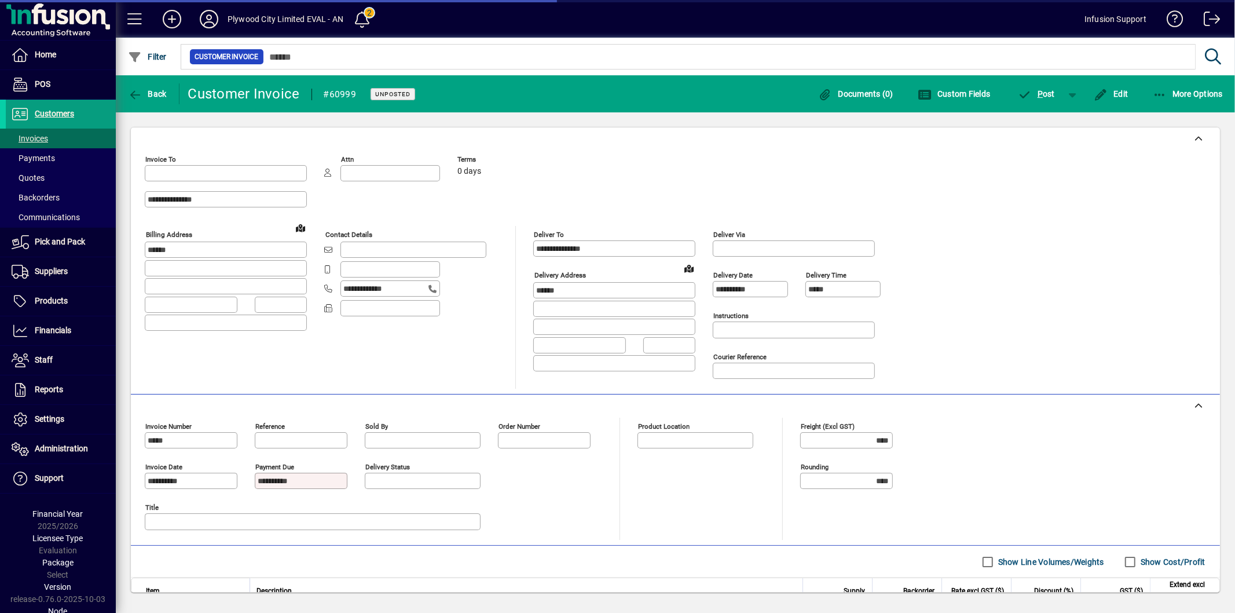
type input "**********"
type input "*******"
type input "**********"
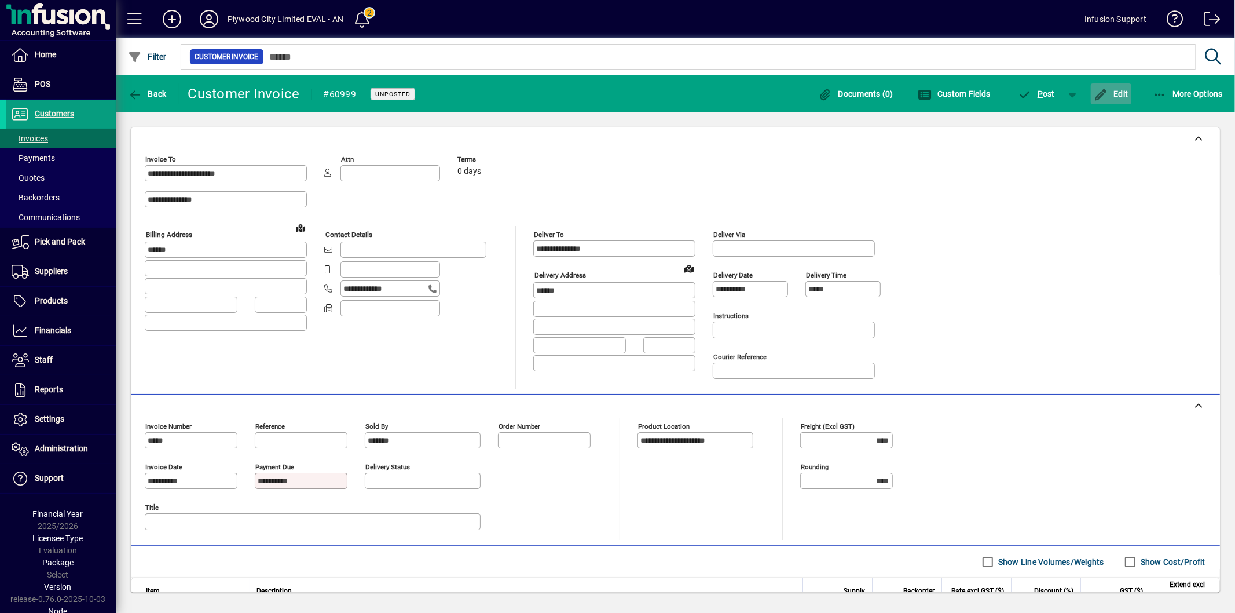
click at [1121, 98] on span "button" at bounding box center [1111, 94] width 41 height 28
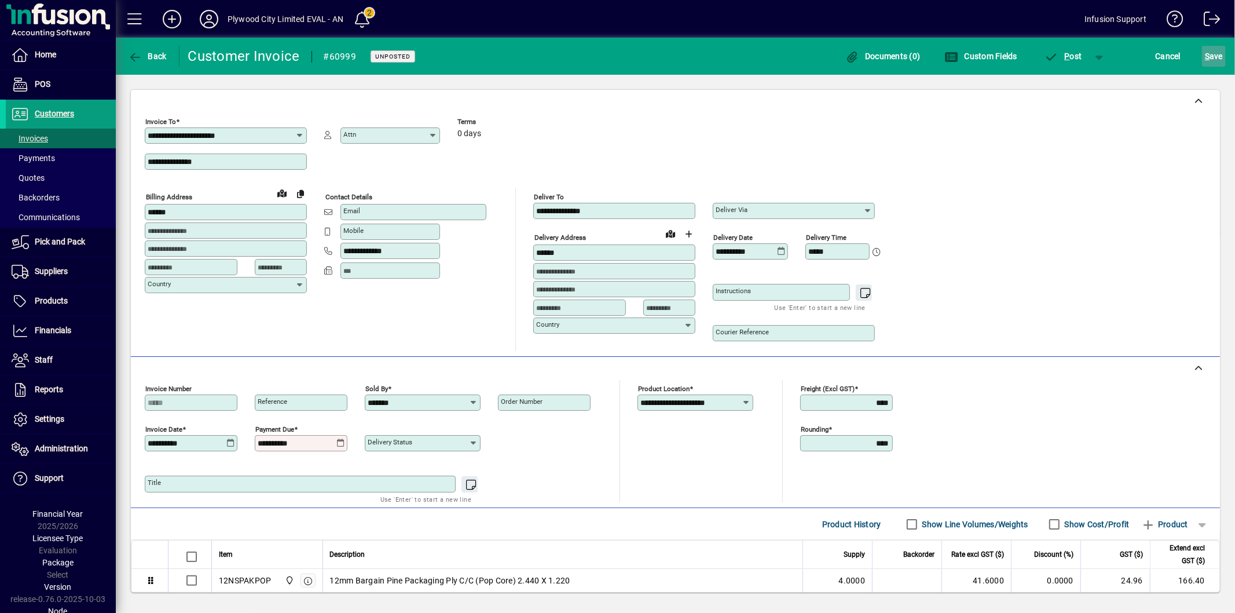
click at [1214, 59] on span "S ave" at bounding box center [1214, 56] width 18 height 19
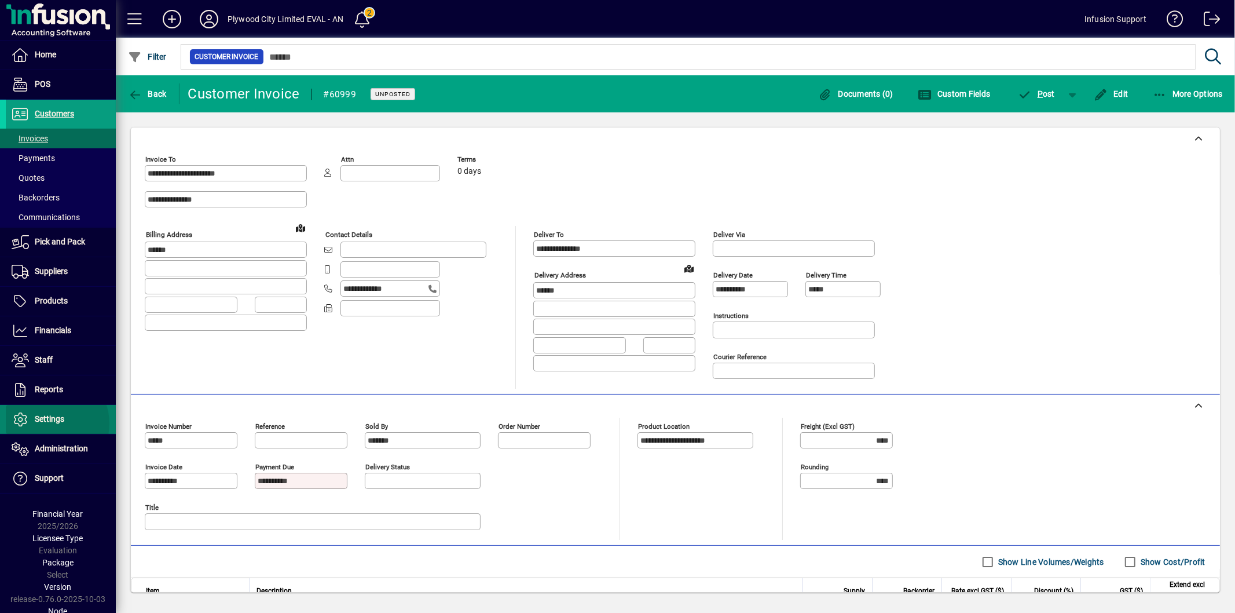
click at [51, 424] on span "Settings" at bounding box center [35, 419] width 58 height 14
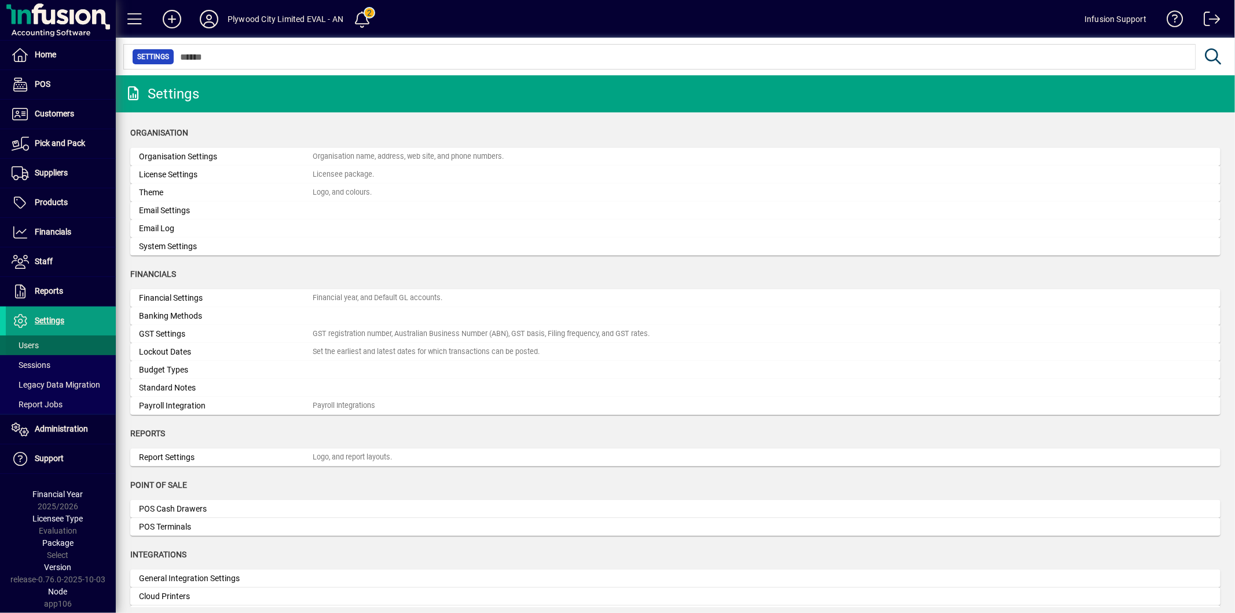
click at [59, 347] on span at bounding box center [61, 345] width 110 height 28
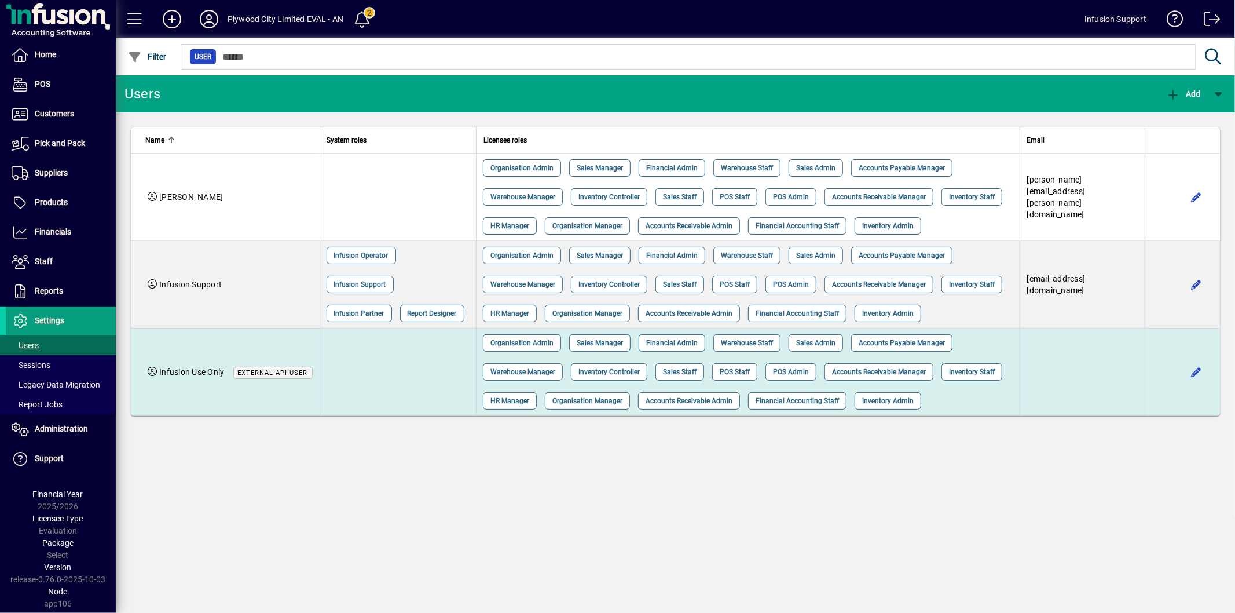
click at [400, 402] on td at bounding box center [398, 371] width 156 height 87
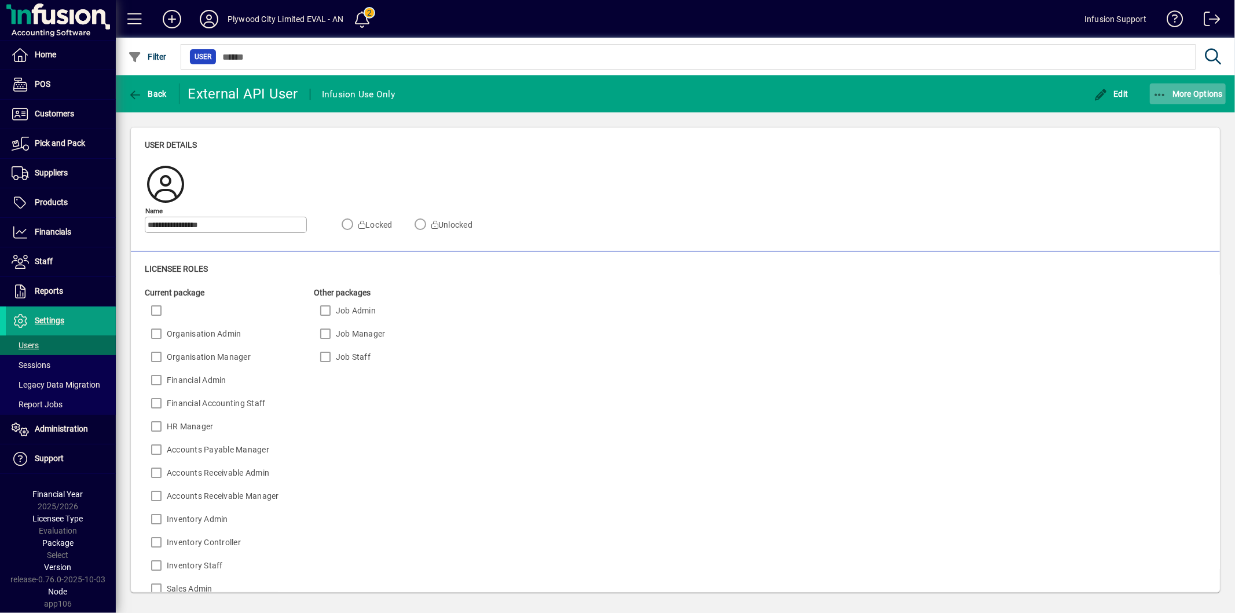
click at [1205, 98] on span "button" at bounding box center [1188, 94] width 76 height 28
click at [1139, 118] on span "Create external API session" at bounding box center [1167, 119] width 119 height 14
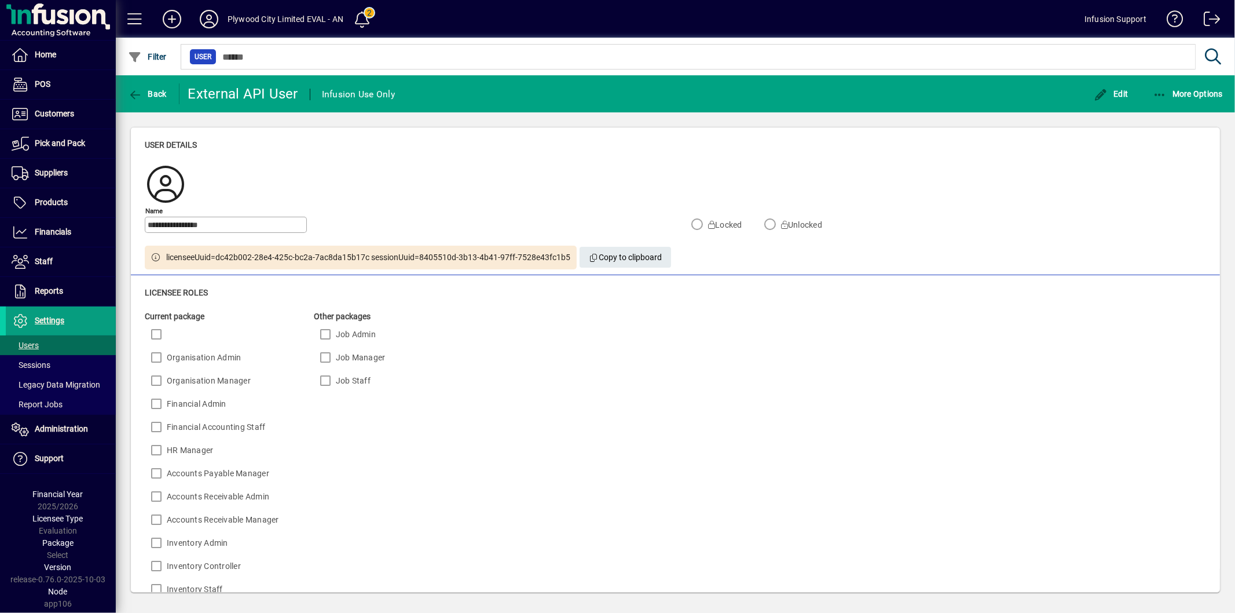
drag, startPoint x: 567, startPoint y: 257, endPoint x: 420, endPoint y: 261, distance: 147.1
click at [420, 261] on span "licenseeUuid=dc42b002-28e4-425c-bc2a-7ac8da15b17c sessionUuid=8405510d-3b13-4b4…" at bounding box center [369, 257] width 404 height 12
copy span "8405510d-3b13-4b41-97ff-7528e43fc1b5"
drag, startPoint x: 371, startPoint y: 258, endPoint x: 215, endPoint y: 261, distance: 156.3
click at [215, 261] on span "licenseeUuid=dc42b002-28e4-425c-bc2a-7ac8da15b17c sessionUuid=8405510d-3b13-4b4…" at bounding box center [369, 257] width 404 height 12
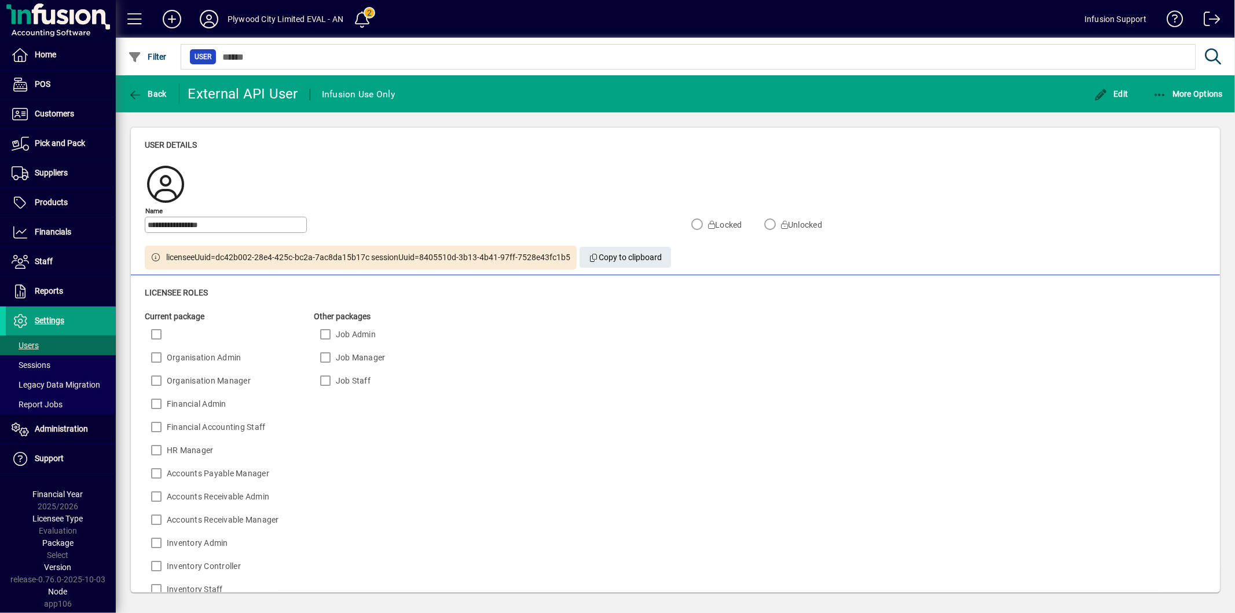
copy span "dc42b002-28e4-425c-bc2a-7ac8da15b17c"
